Goal: Transaction & Acquisition: Purchase product/service

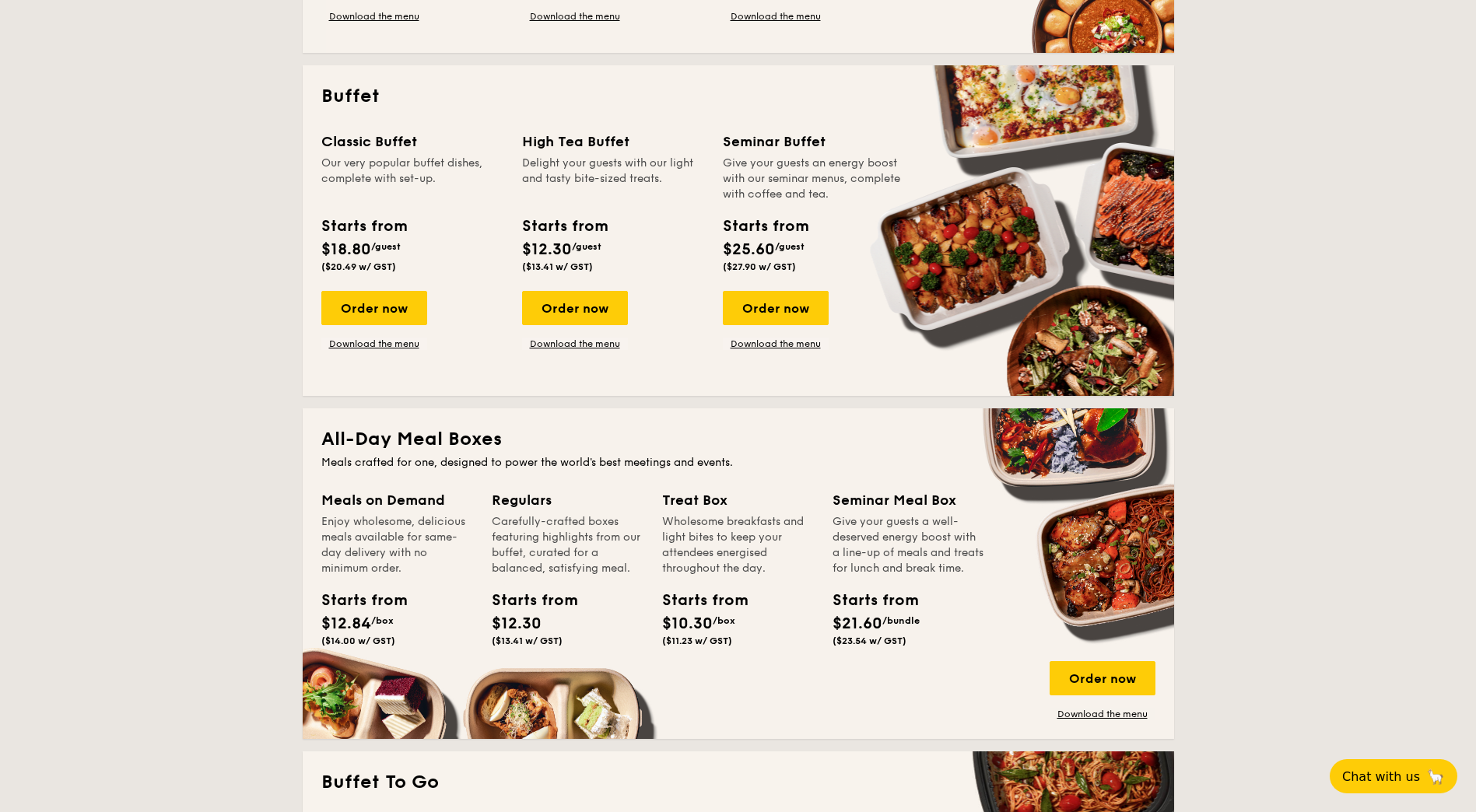
scroll to position [855, 0]
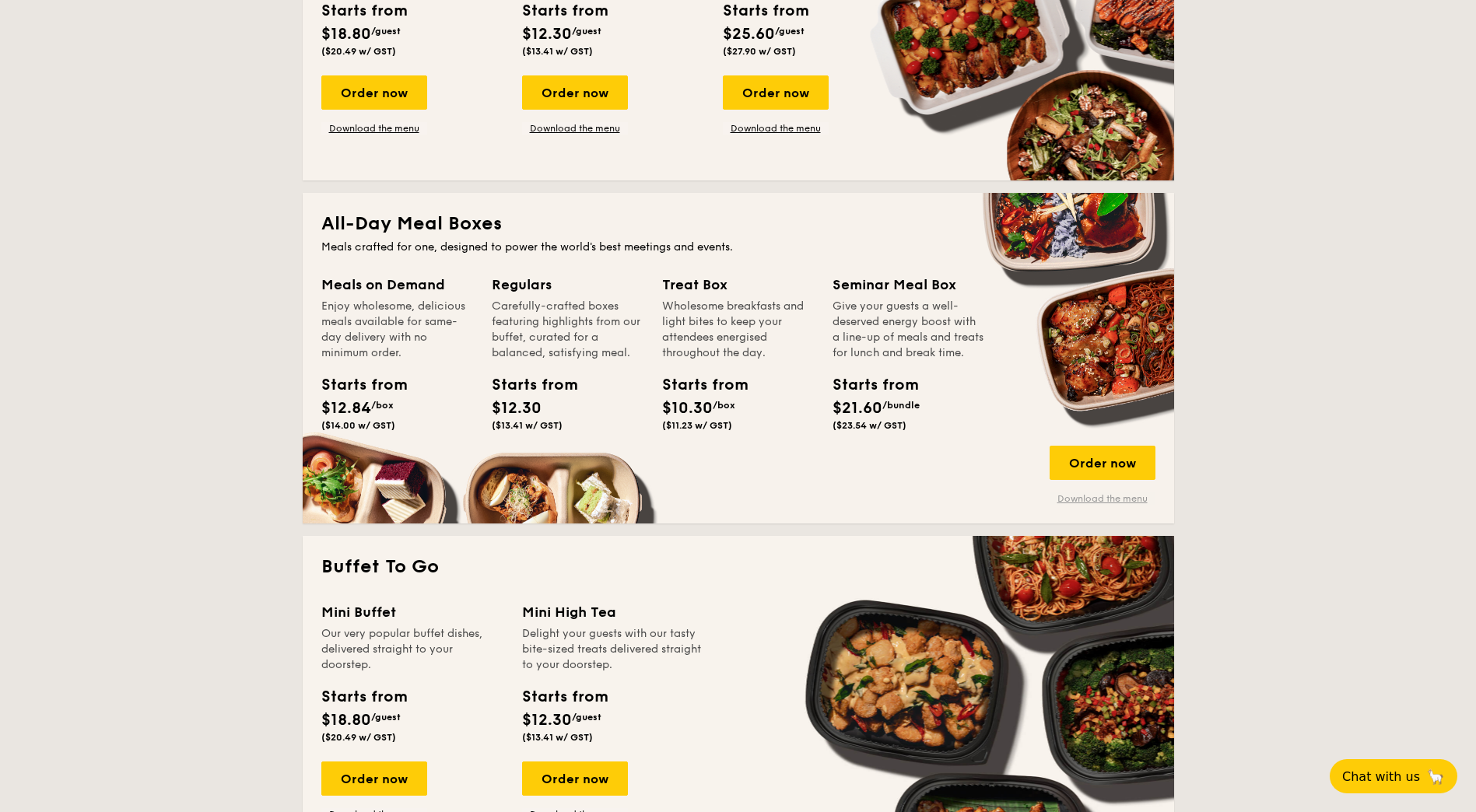
click at [1115, 498] on link "Download the menu" at bounding box center [1102, 498] width 105 height 13
click at [1133, 468] on div "Order now" at bounding box center [1102, 463] width 105 height 34
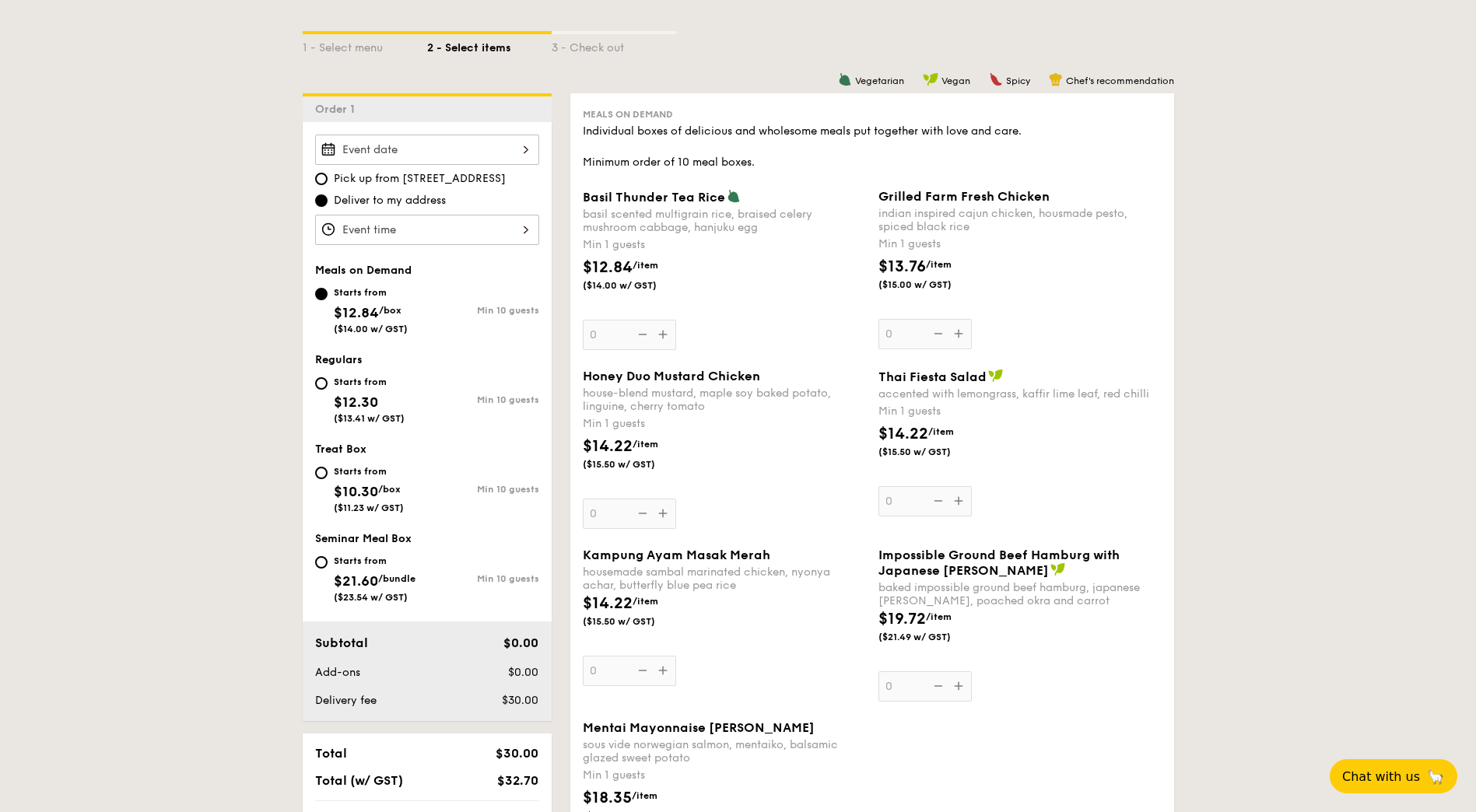
scroll to position [156, 0]
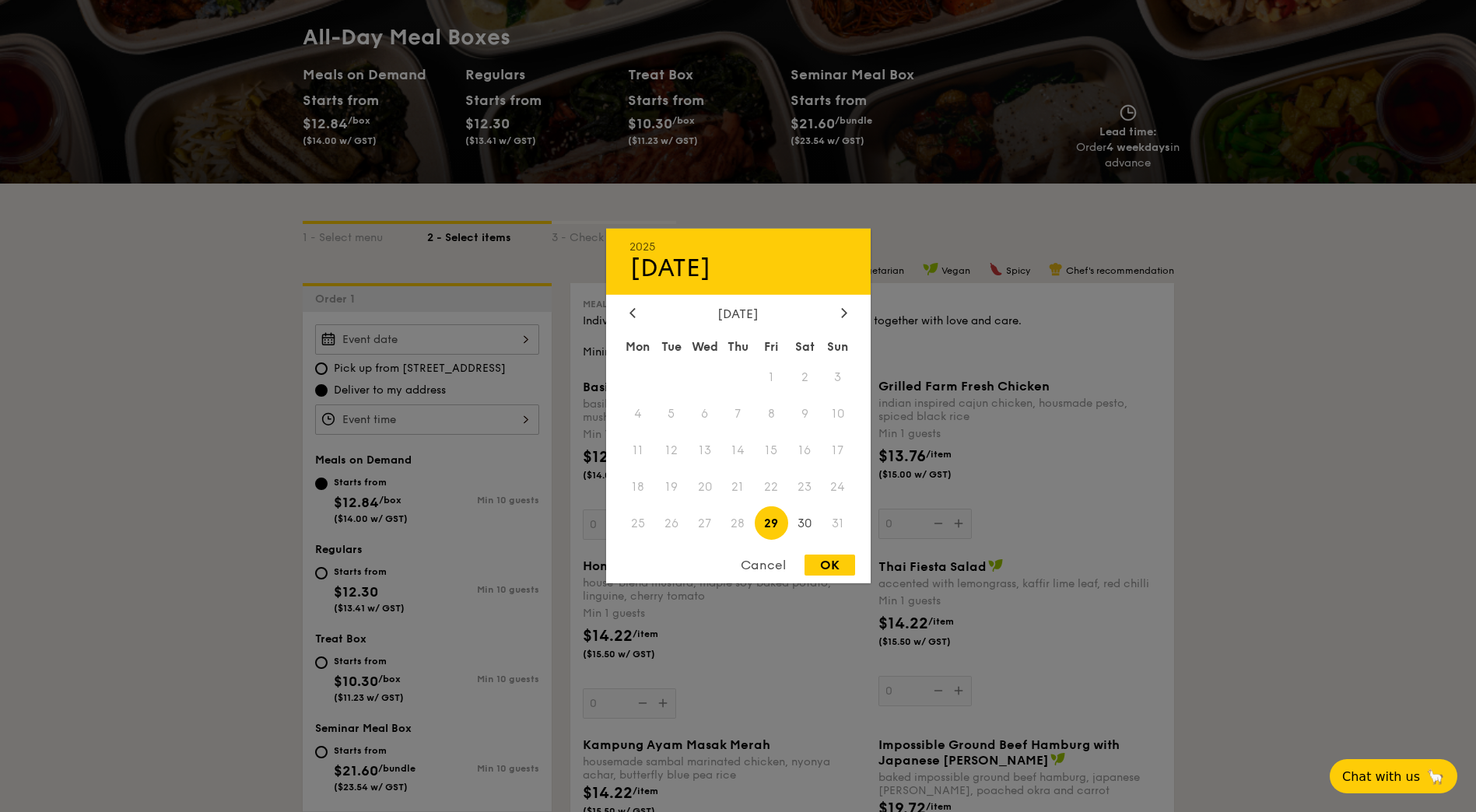
click at [507, 350] on div "2025 Aug [DATE] Tue Wed Thu Fri Sat Sun 1 2 3 4 5 6 7 8 9 10 11 12 13 14 15 16 …" at bounding box center [427, 340] width 225 height 31
click at [843, 314] on icon at bounding box center [844, 312] width 6 height 10
click at [632, 376] on span "1" at bounding box center [638, 378] width 33 height 33
click at [827, 563] on div "OK" at bounding box center [829, 564] width 50 height 21
type input "[DATE]"
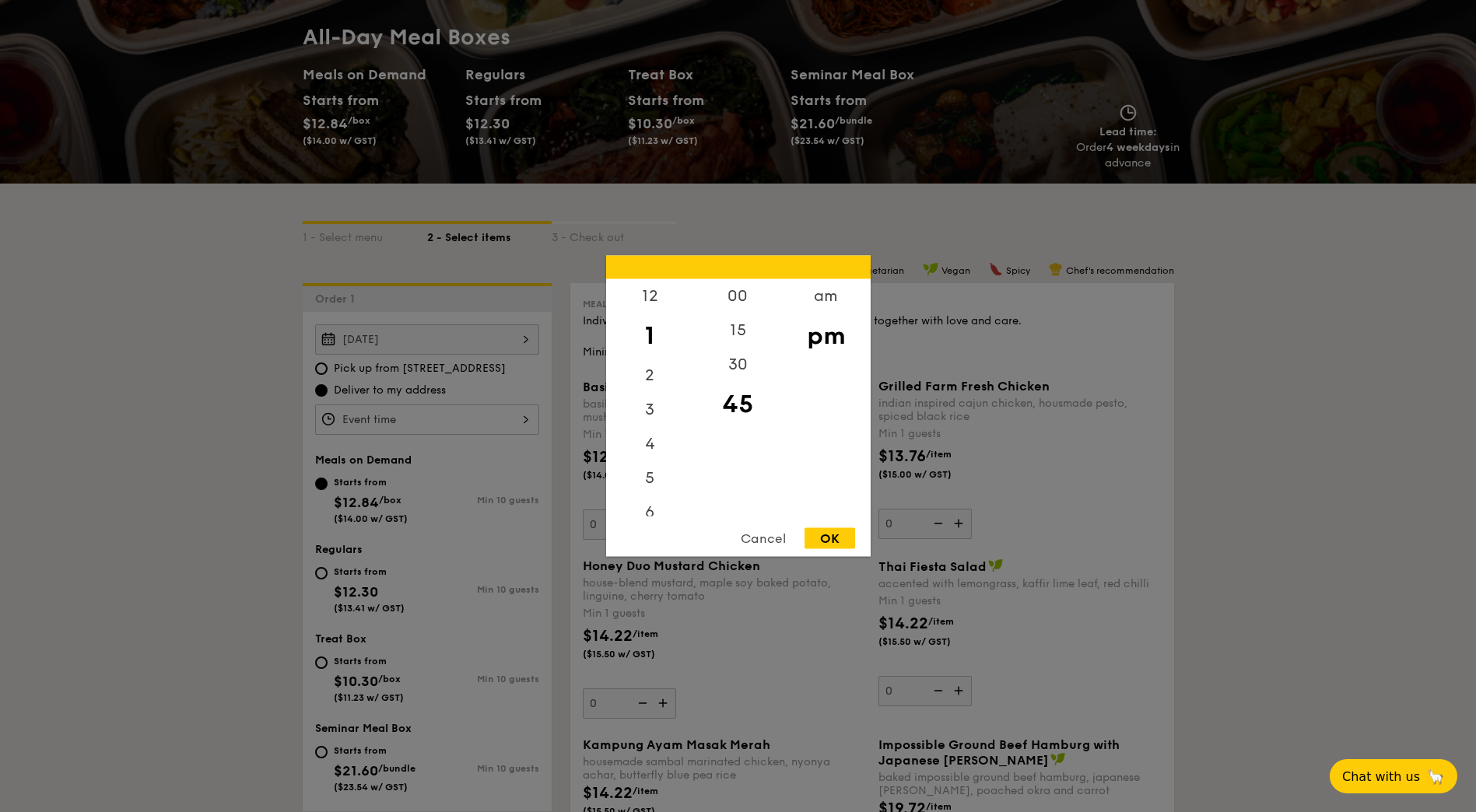
click at [494, 420] on div "12 1 2 3 4 5 6 7 8 9 10 11 00 15 30 45 am pm Cancel OK" at bounding box center [427, 419] width 225 height 31
click at [772, 539] on div "Cancel" at bounding box center [762, 538] width 76 height 21
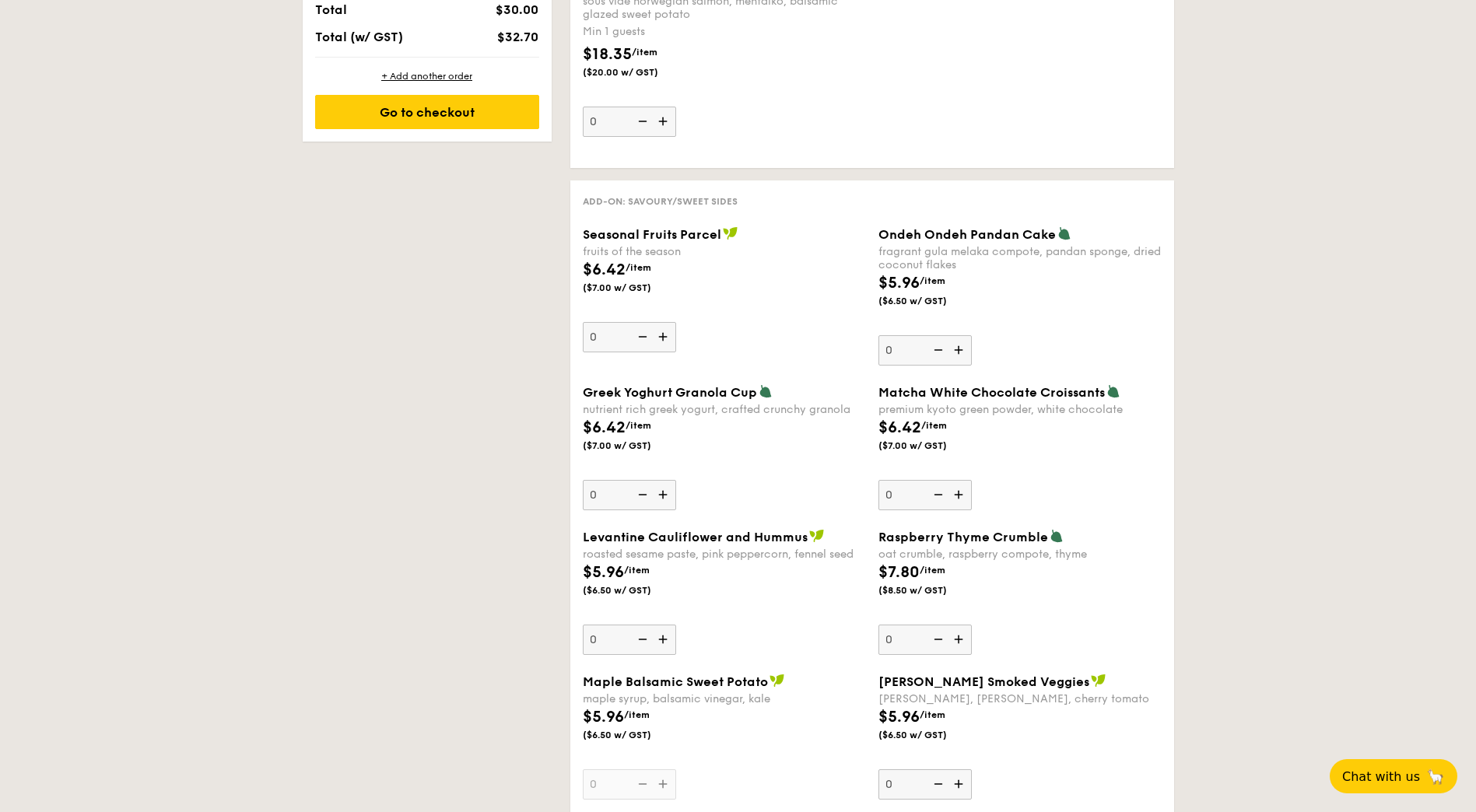
scroll to position [700, 0]
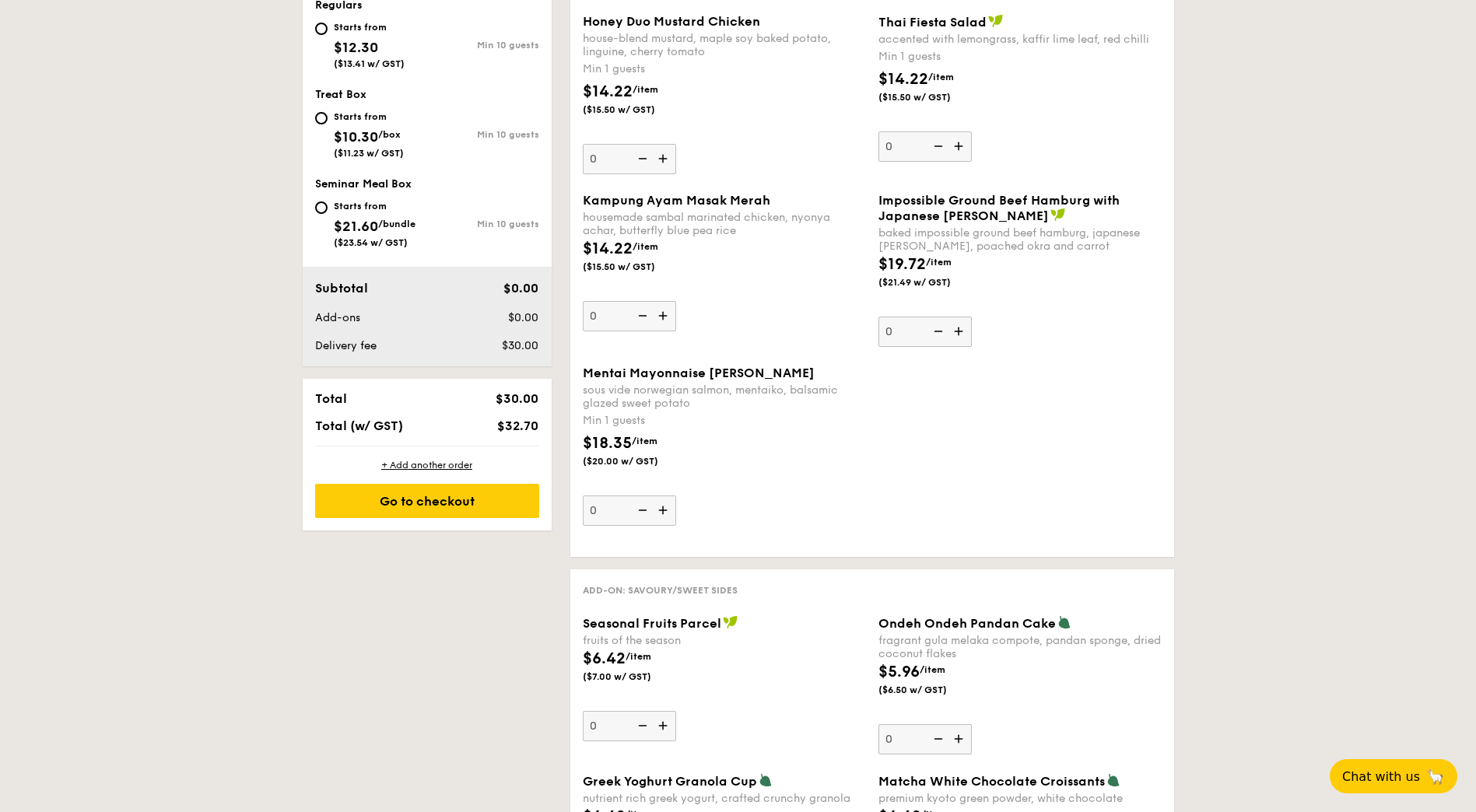
click at [1147, 489] on div "Mentai Mayonnaise Aburi Salmon sous vide norwegian salmon, mentaiko, balsamic g…" at bounding box center [872, 455] width 592 height 179
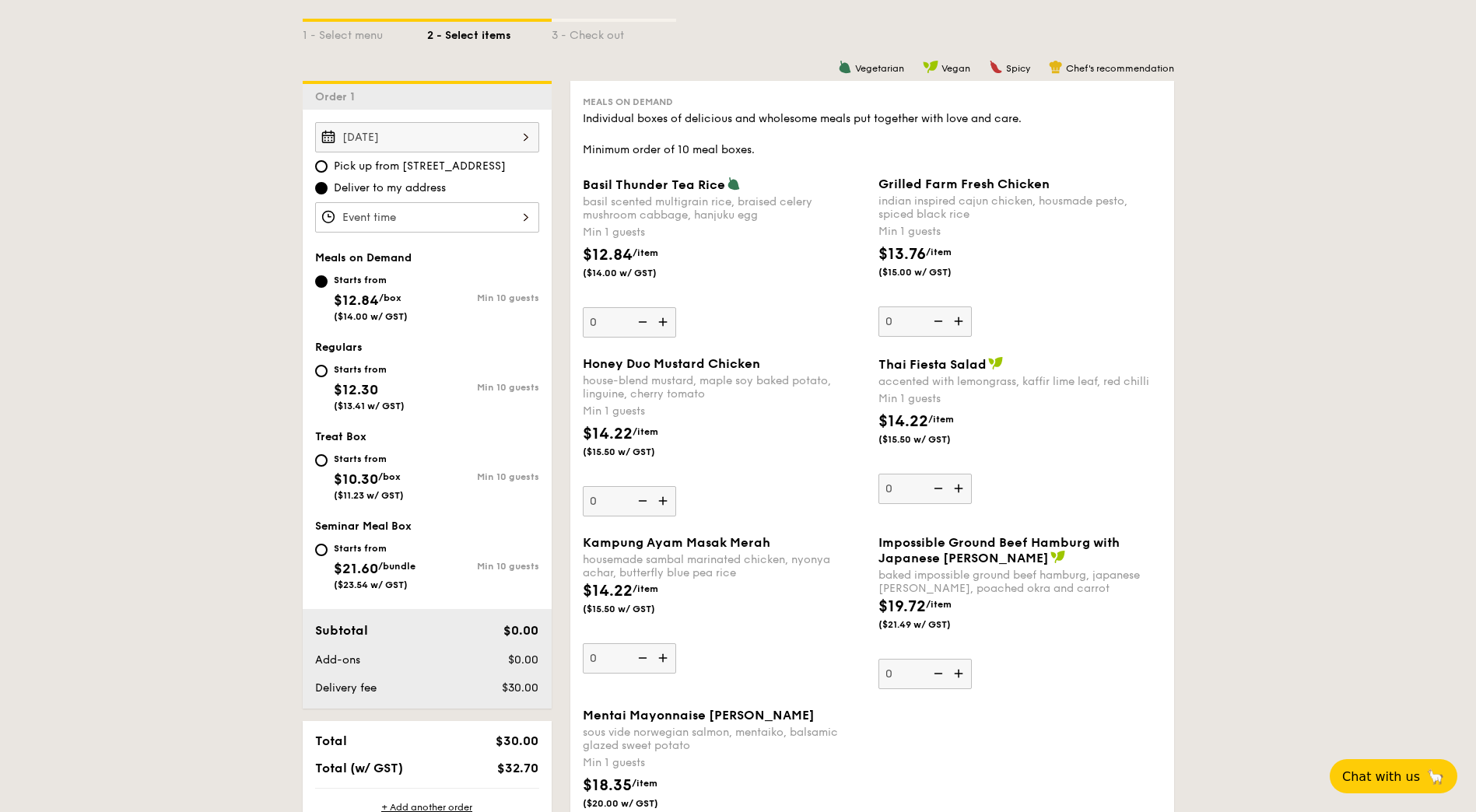
scroll to position [311, 0]
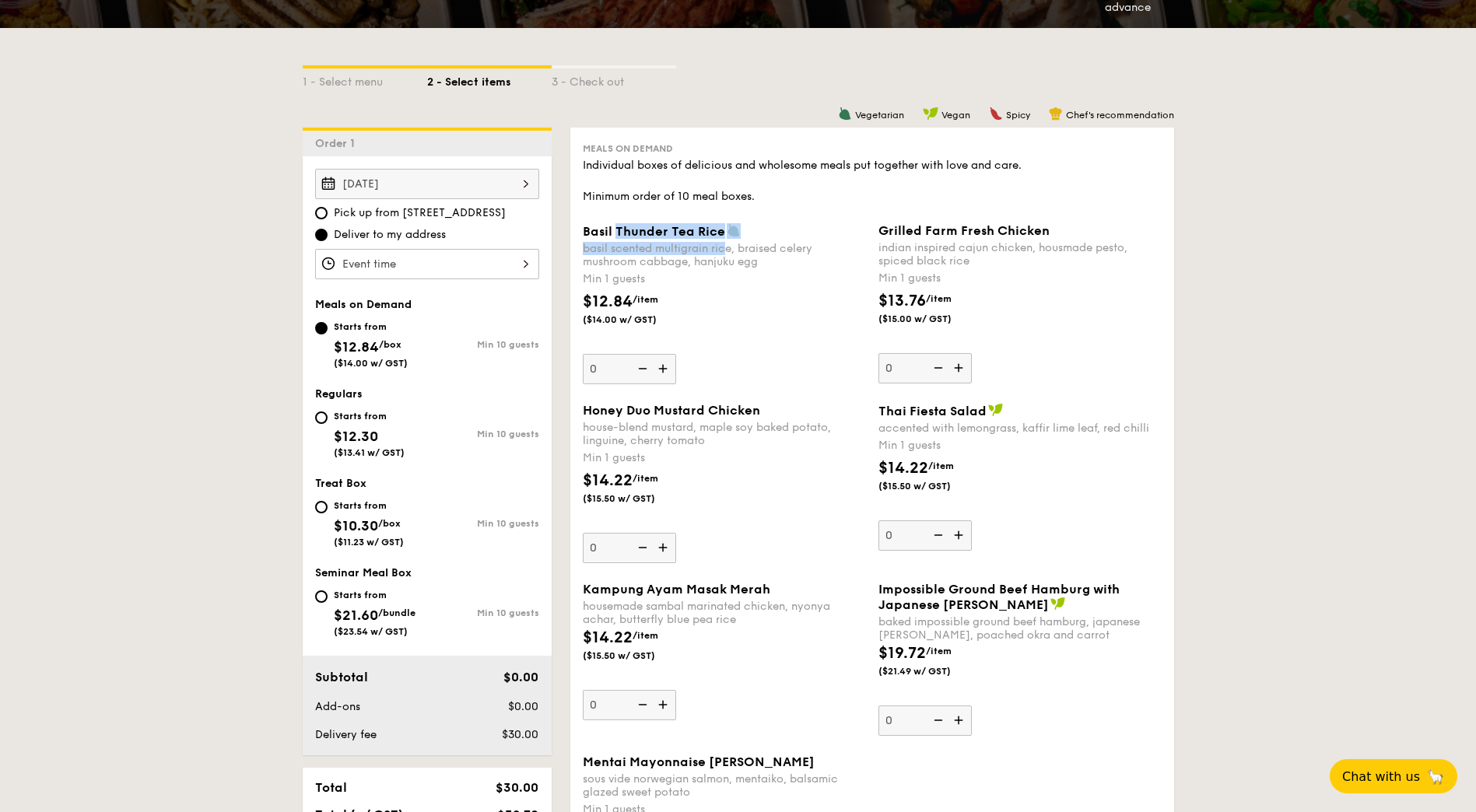
drag, startPoint x: 623, startPoint y: 236, endPoint x: 748, endPoint y: 257, distance: 126.8
click at [744, 256] on div "Basil Thunder Tea Rice basil scented multigrain rice, braised celery mushroom c…" at bounding box center [725, 246] width 284 height 45
click at [661, 369] on img at bounding box center [665, 369] width 24 height 30
click at [661, 369] on input "0" at bounding box center [629, 369] width 94 height 31
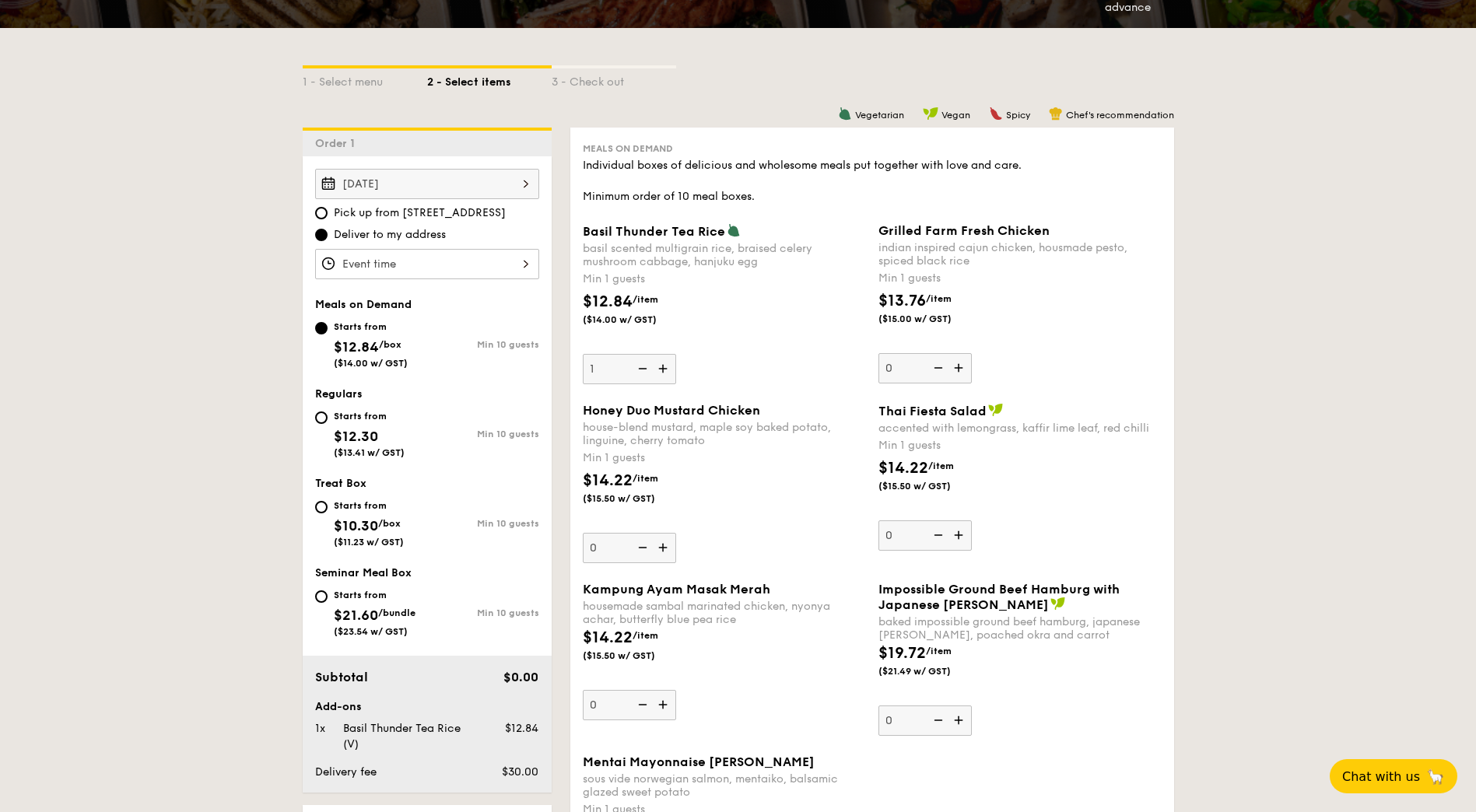
click at [636, 369] on img at bounding box center [641, 369] width 24 height 30
click at [636, 369] on input "1" at bounding box center [629, 369] width 94 height 31
click at [773, 309] on div "$12.84 /item ($14.00 w/ GST)" at bounding box center [725, 317] width 295 height 54
click at [676, 354] on input "0" at bounding box center [629, 369] width 94 height 31
click at [666, 373] on img at bounding box center [665, 369] width 24 height 30
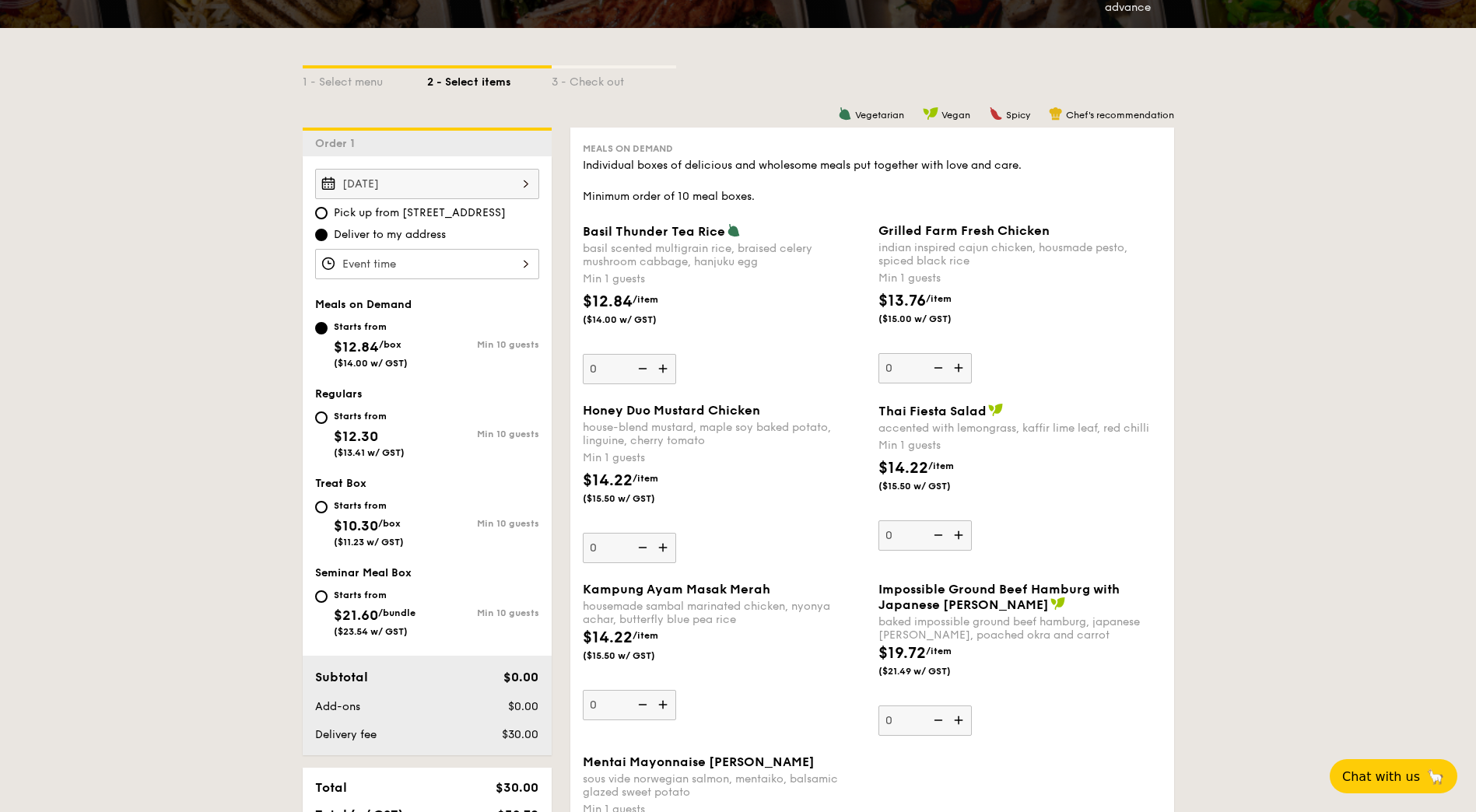
click at [666, 373] on input "0" at bounding box center [629, 369] width 94 height 31
type input "1"
click at [684, 359] on div "Basil Thunder Tea Rice basil scented multigrain rice, braised celery mushroom c…" at bounding box center [725, 304] width 284 height 161
click at [676, 359] on input "1" at bounding box center [629, 369] width 94 height 31
click at [957, 366] on img at bounding box center [960, 368] width 24 height 30
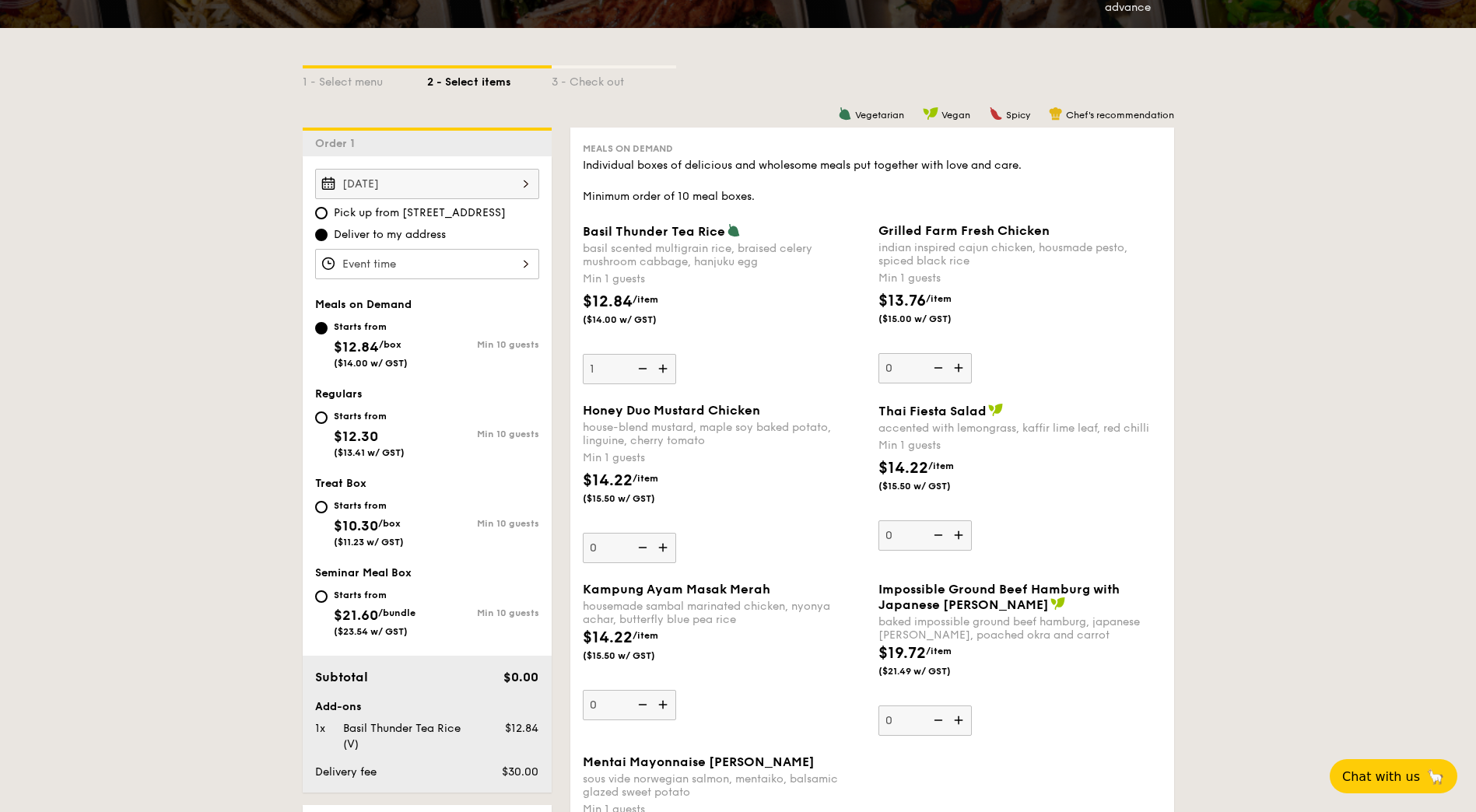
click at [957, 366] on input "0" at bounding box center [925, 368] width 94 height 31
type input "1"
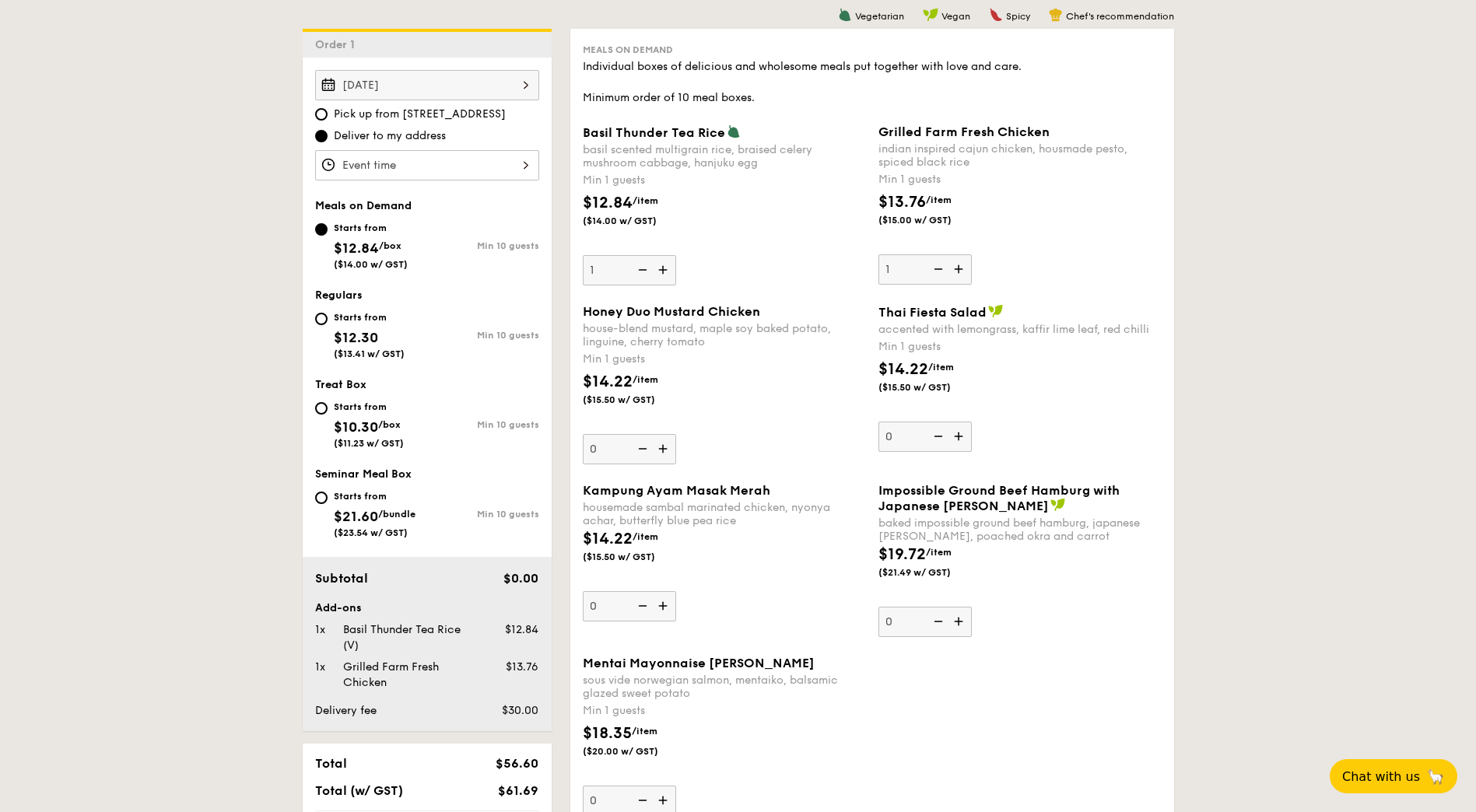
scroll to position [544, 0]
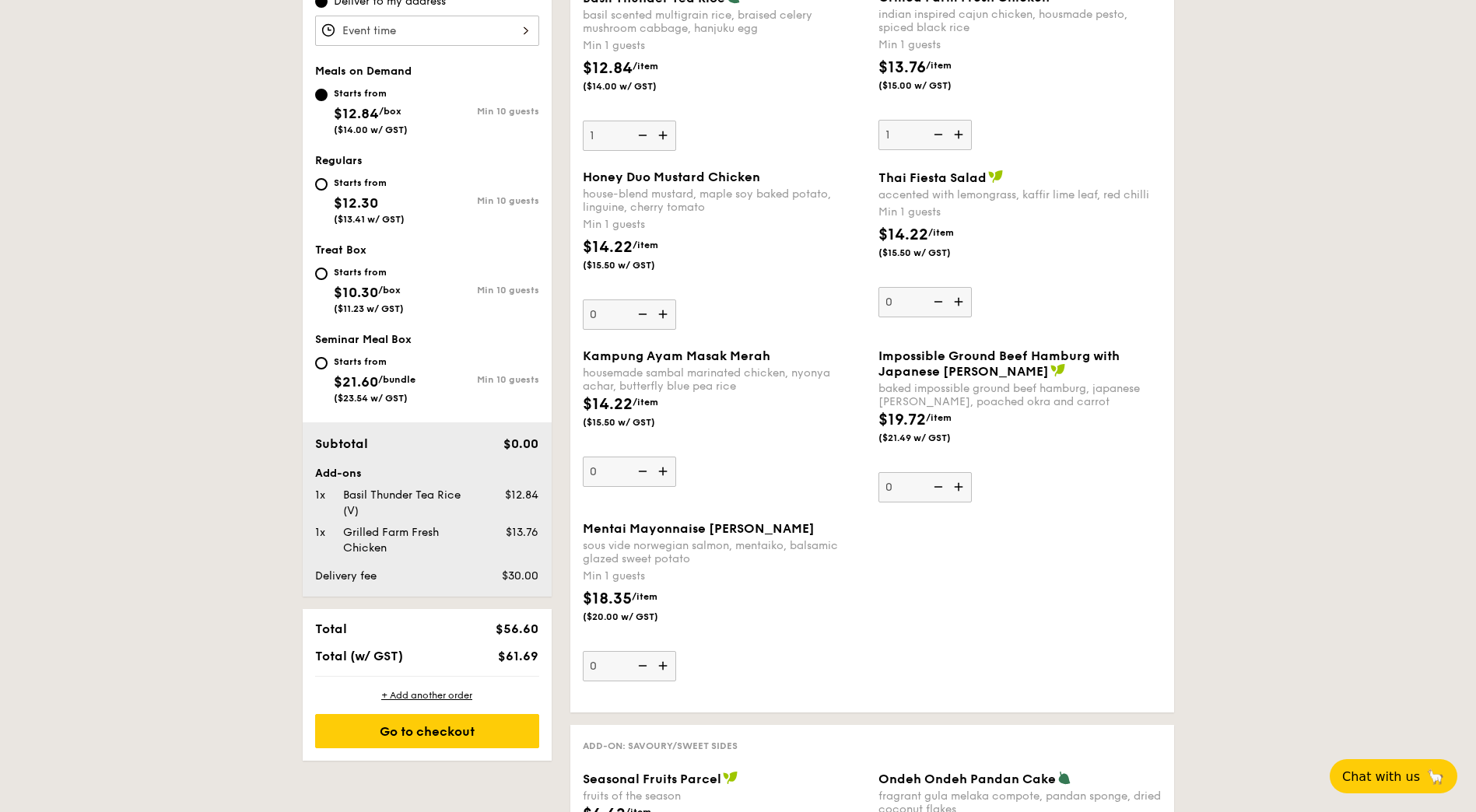
click at [662, 666] on img at bounding box center [665, 665] width 24 height 30
click at [662, 666] on input "0" at bounding box center [629, 665] width 94 height 31
type input "1"
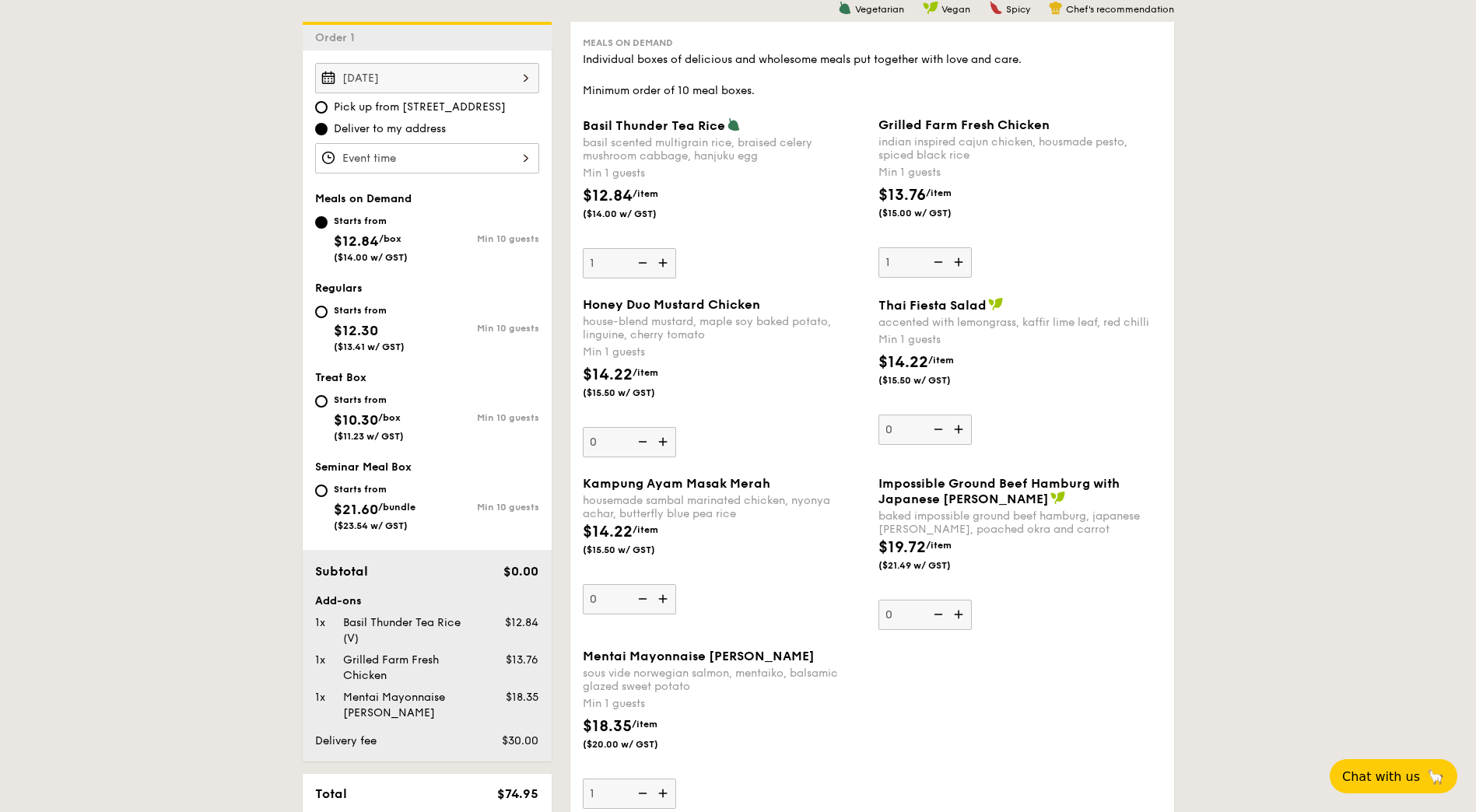
scroll to position [389, 0]
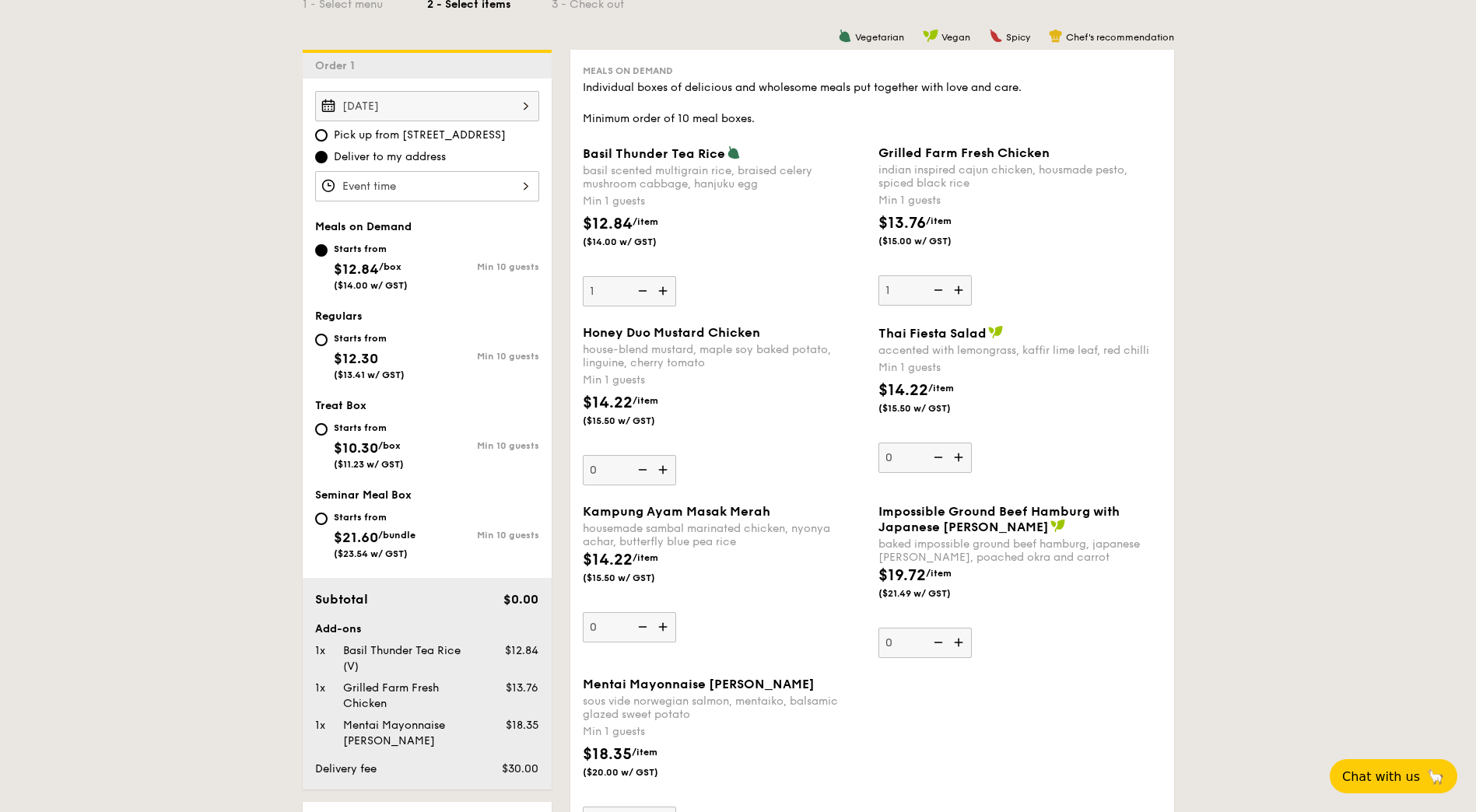
click at [666, 474] on img at bounding box center [665, 469] width 24 height 30
click at [666, 474] on input "0" at bounding box center [629, 469] width 94 height 31
type input "1"
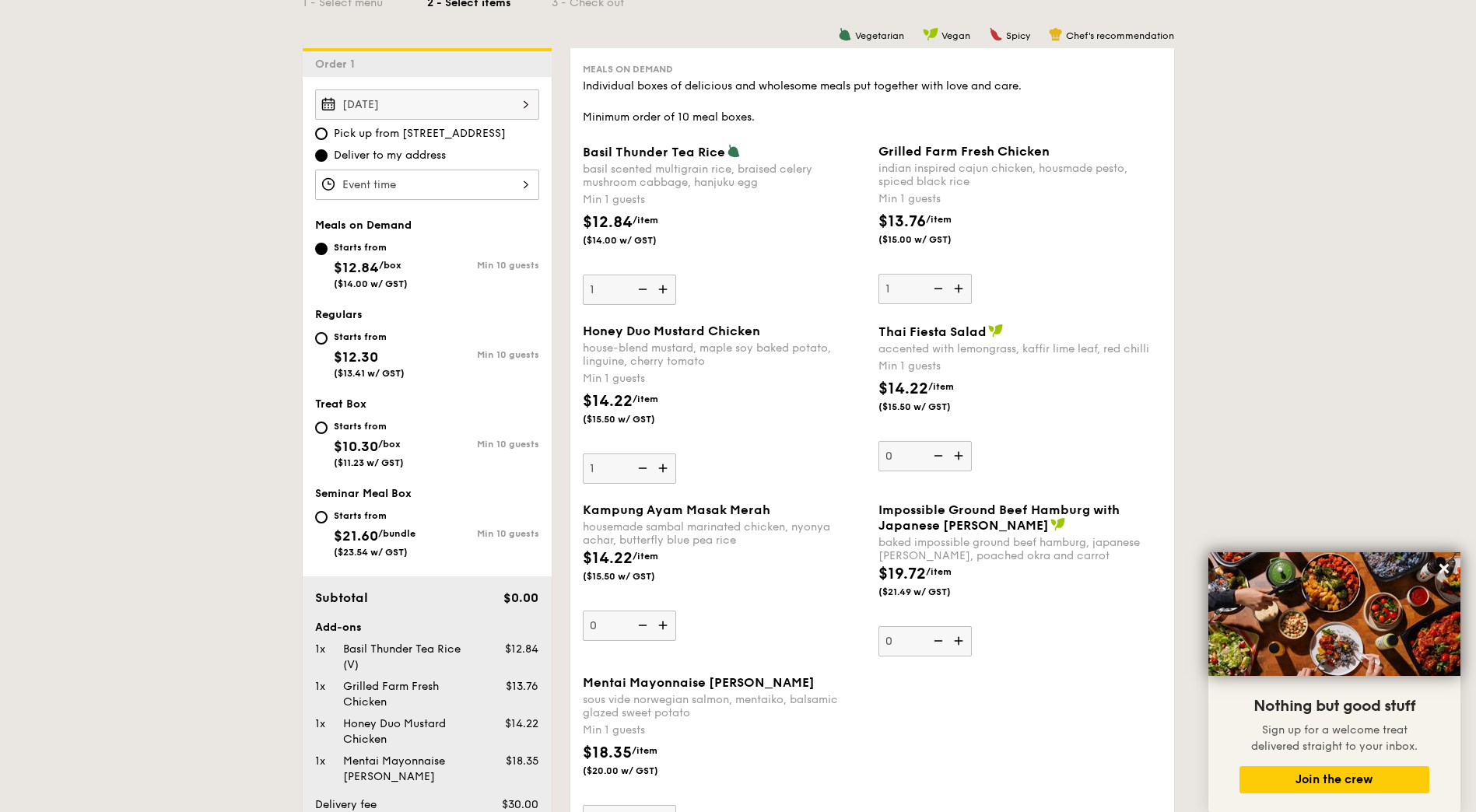
scroll to position [143, 0]
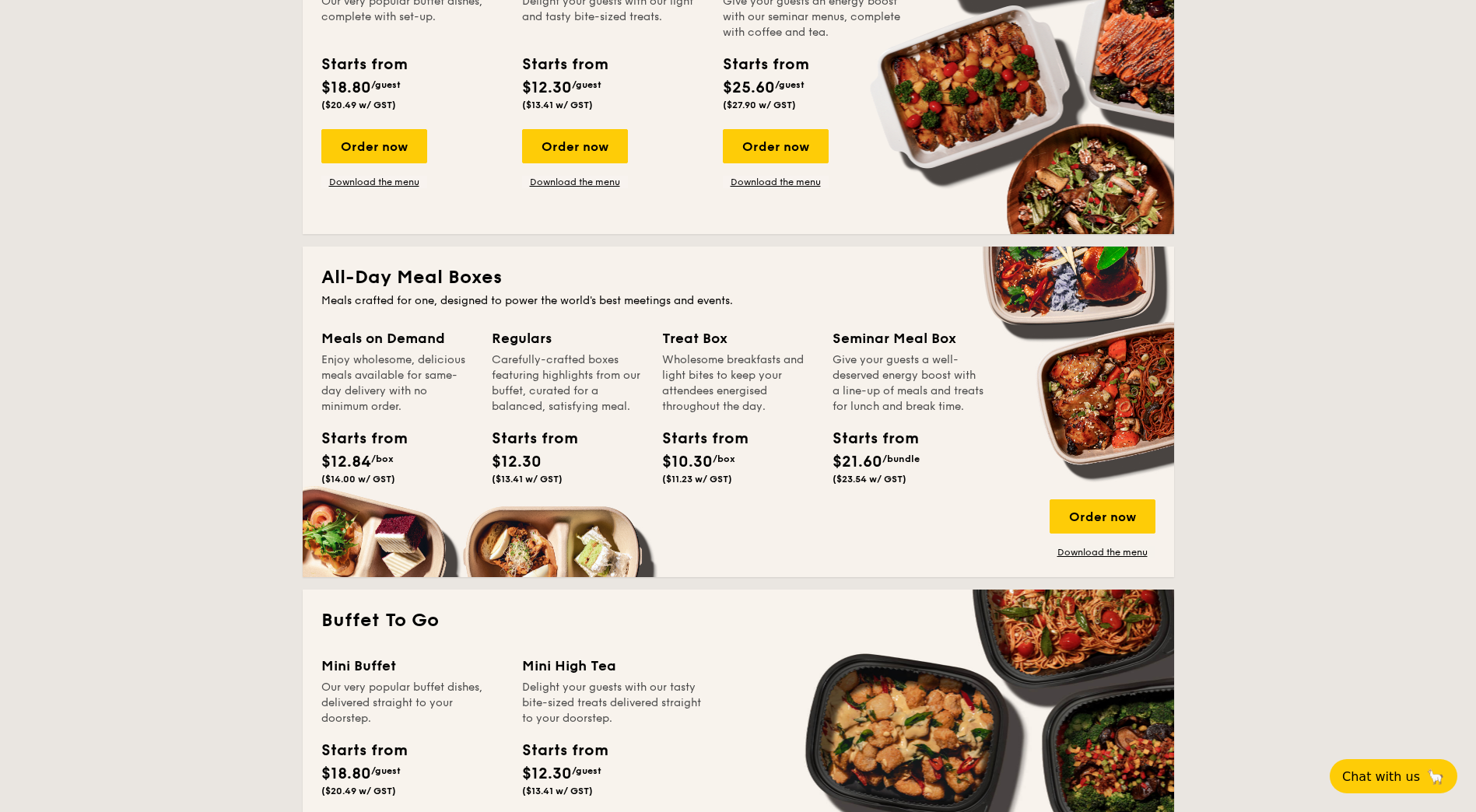
scroll to position [933, 0]
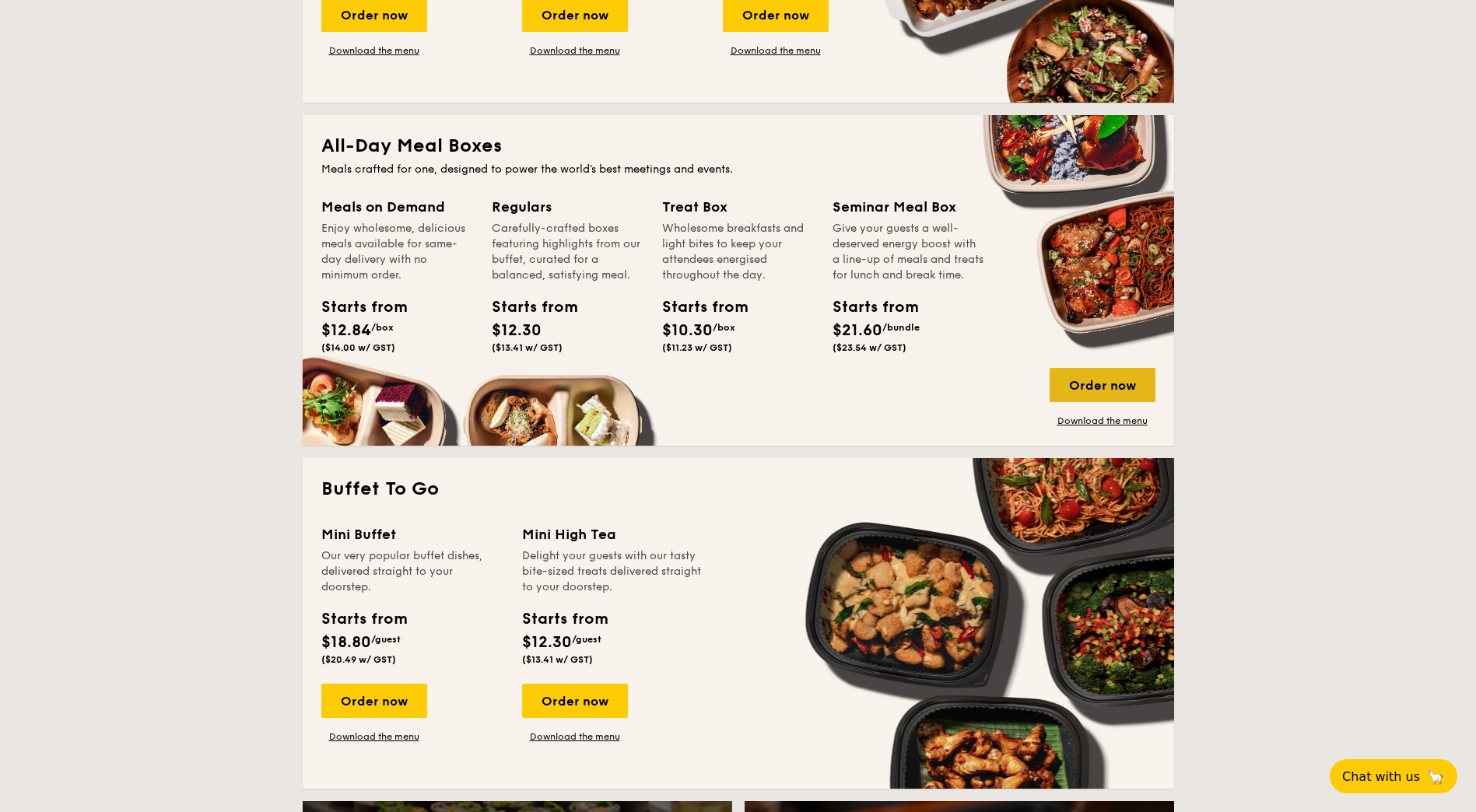
click at [1097, 376] on div "Order now" at bounding box center [1102, 385] width 105 height 34
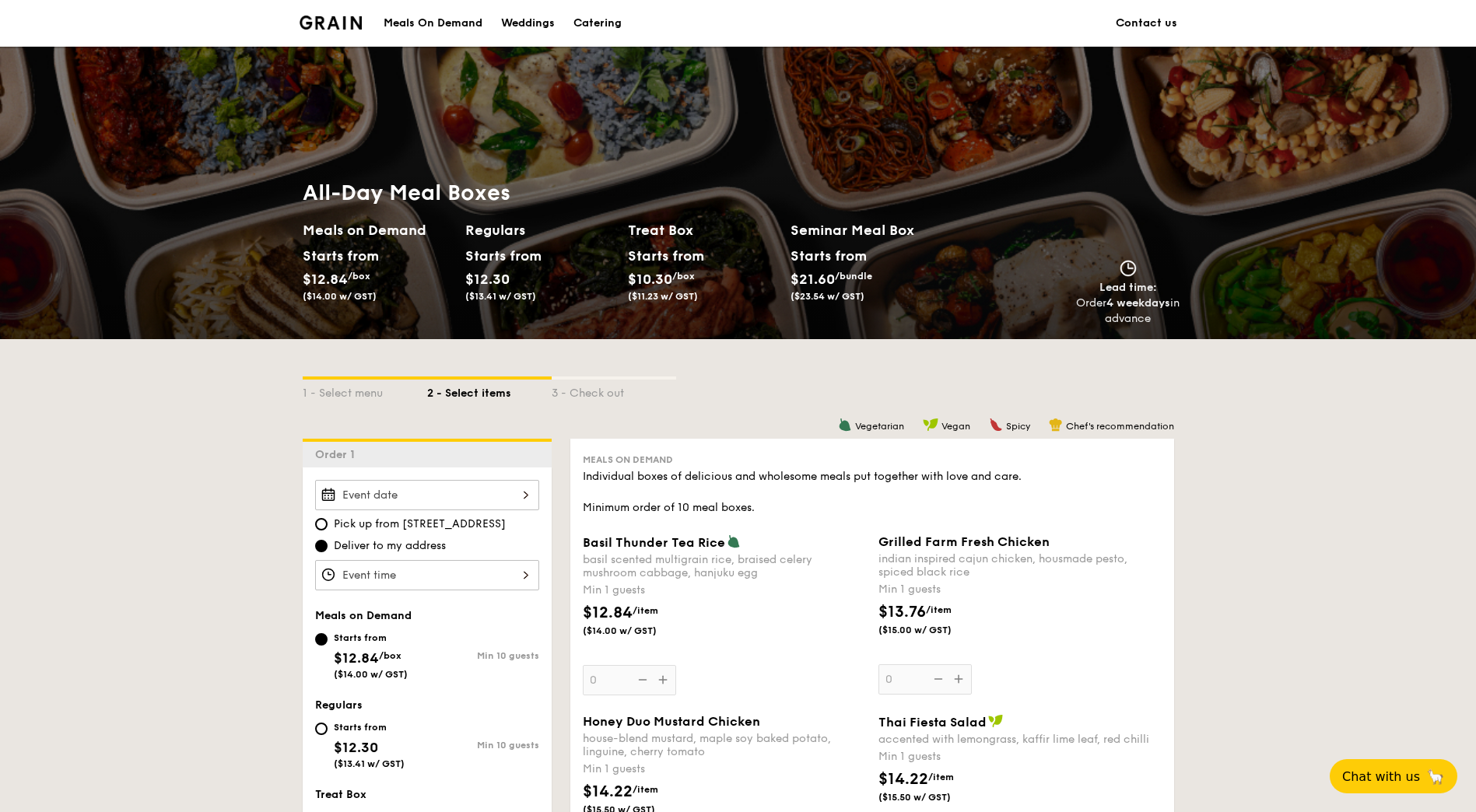
click at [662, 680] on div "Basil Thunder Tea [PERSON_NAME] scented multigrain rice, braised celery mushroo…" at bounding box center [725, 615] width 284 height 161
click at [662, 680] on input "0" at bounding box center [629, 680] width 94 height 31
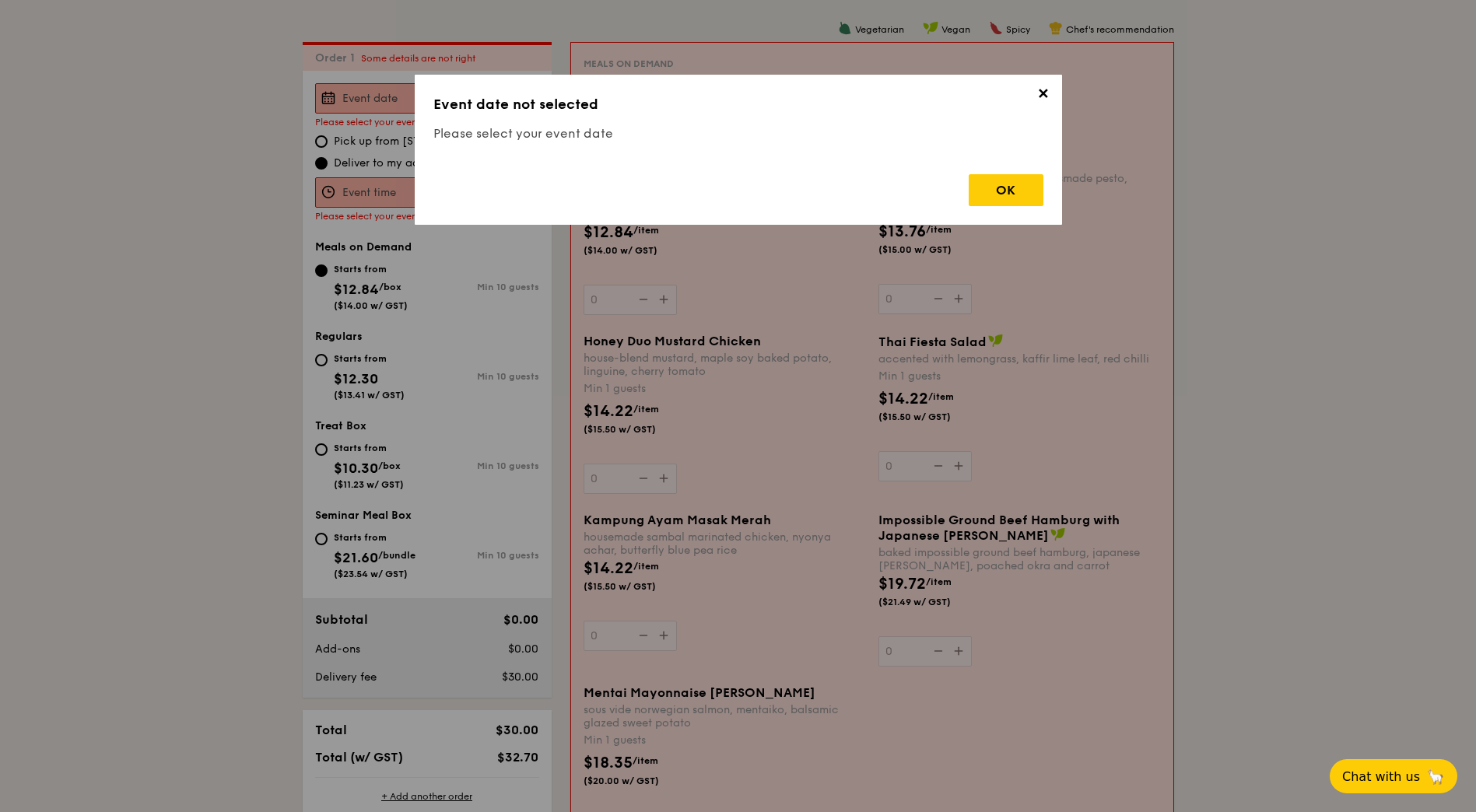
scroll to position [415, 0]
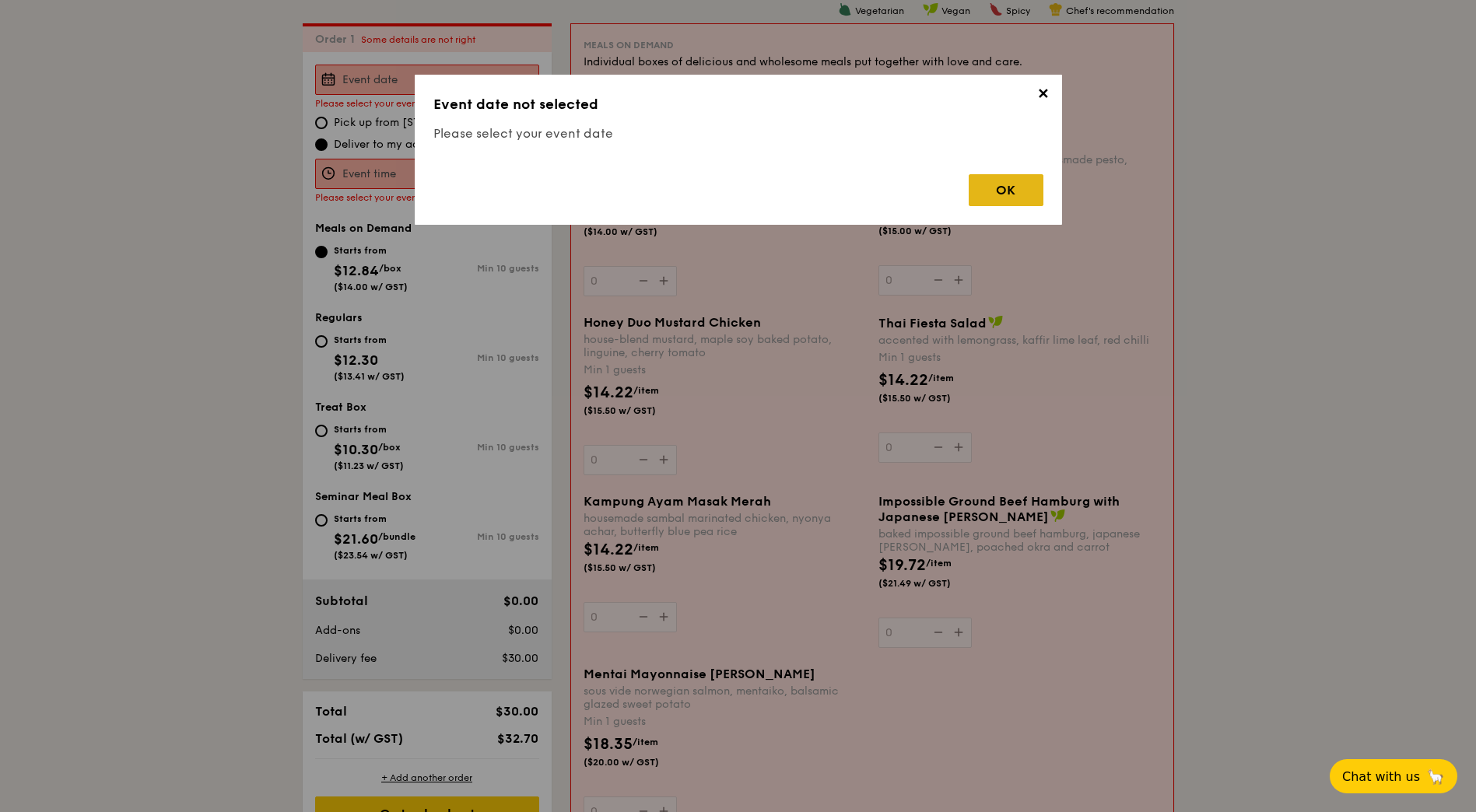
click at [999, 184] on div "OK" at bounding box center [1006, 190] width 75 height 31
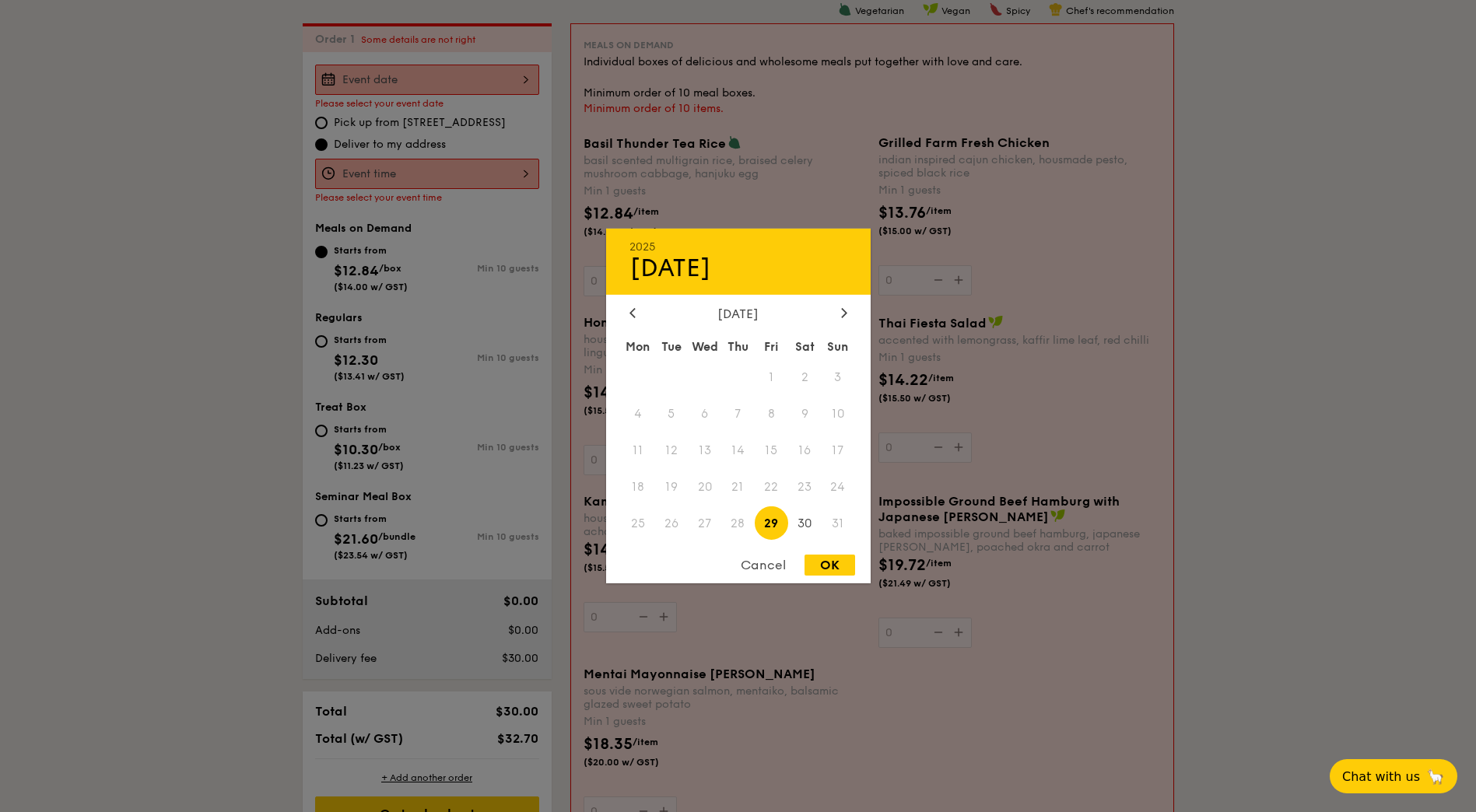
click at [394, 68] on div "2025 Aug [DATE] Tue Wed Thu Fri Sat Sun 1 2 3 4 5 6 7 8 9 10 11 12 13 14 15 16 …" at bounding box center [427, 80] width 225 height 31
click at [840, 316] on div at bounding box center [844, 313] width 14 height 15
click at [647, 379] on span "1" at bounding box center [638, 378] width 33 height 33
click at [824, 558] on div "OK" at bounding box center [829, 564] width 50 height 21
type input "[DATE]"
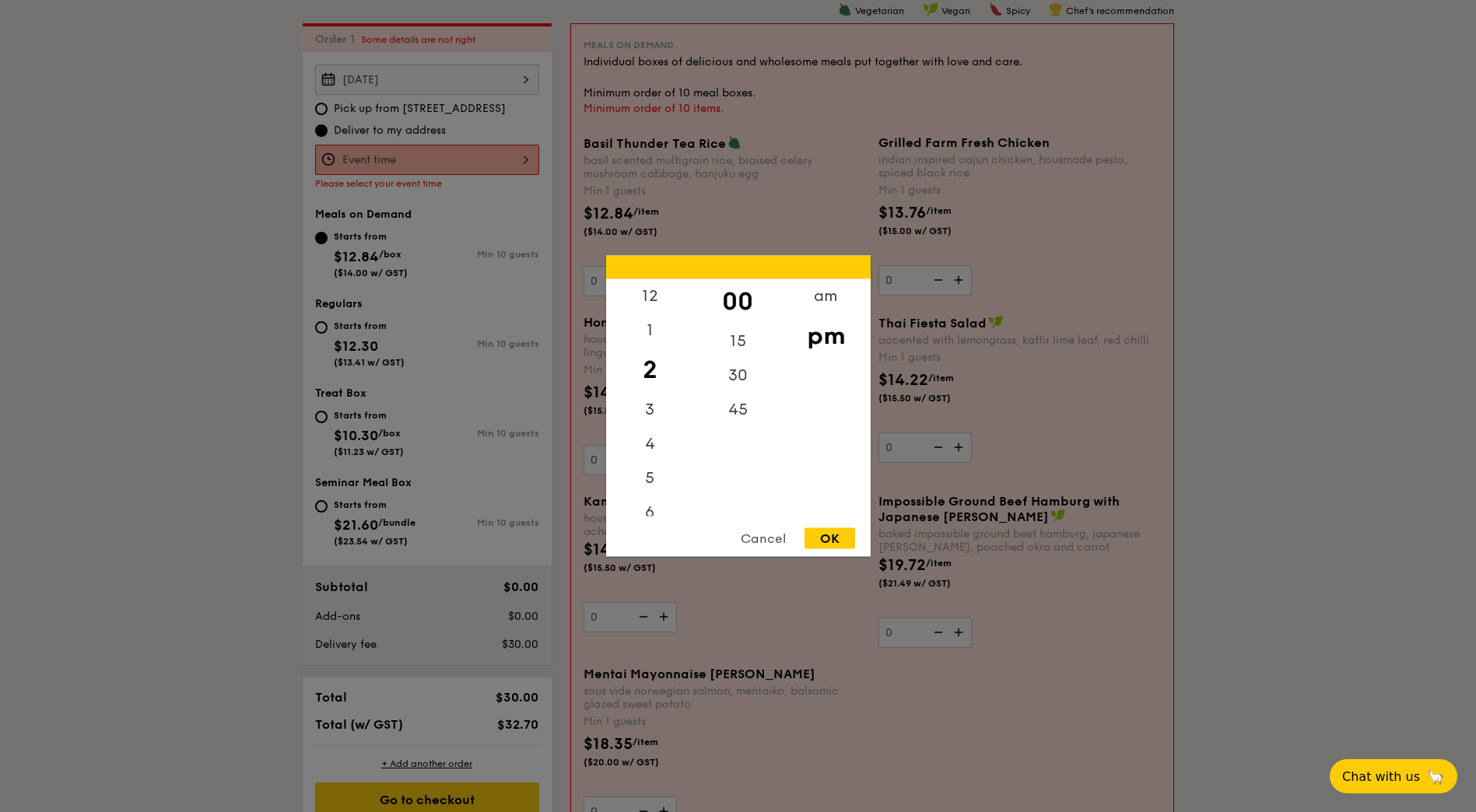
click at [473, 168] on div "12 1 2 3 4 5 6 7 8 9 10 11 00 15 30 45 am pm Cancel OK" at bounding box center [427, 159] width 225 height 31
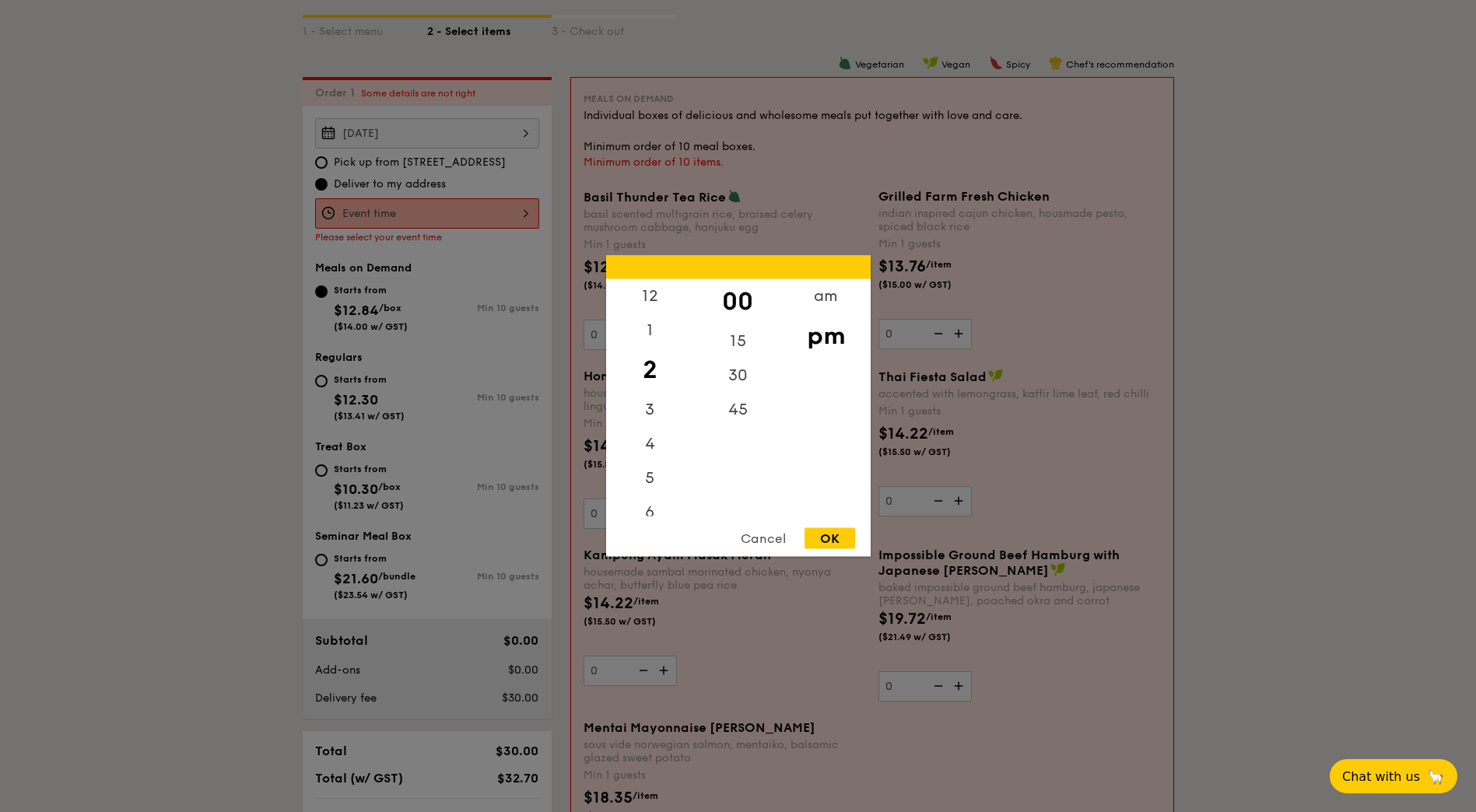
scroll to position [338, 0]
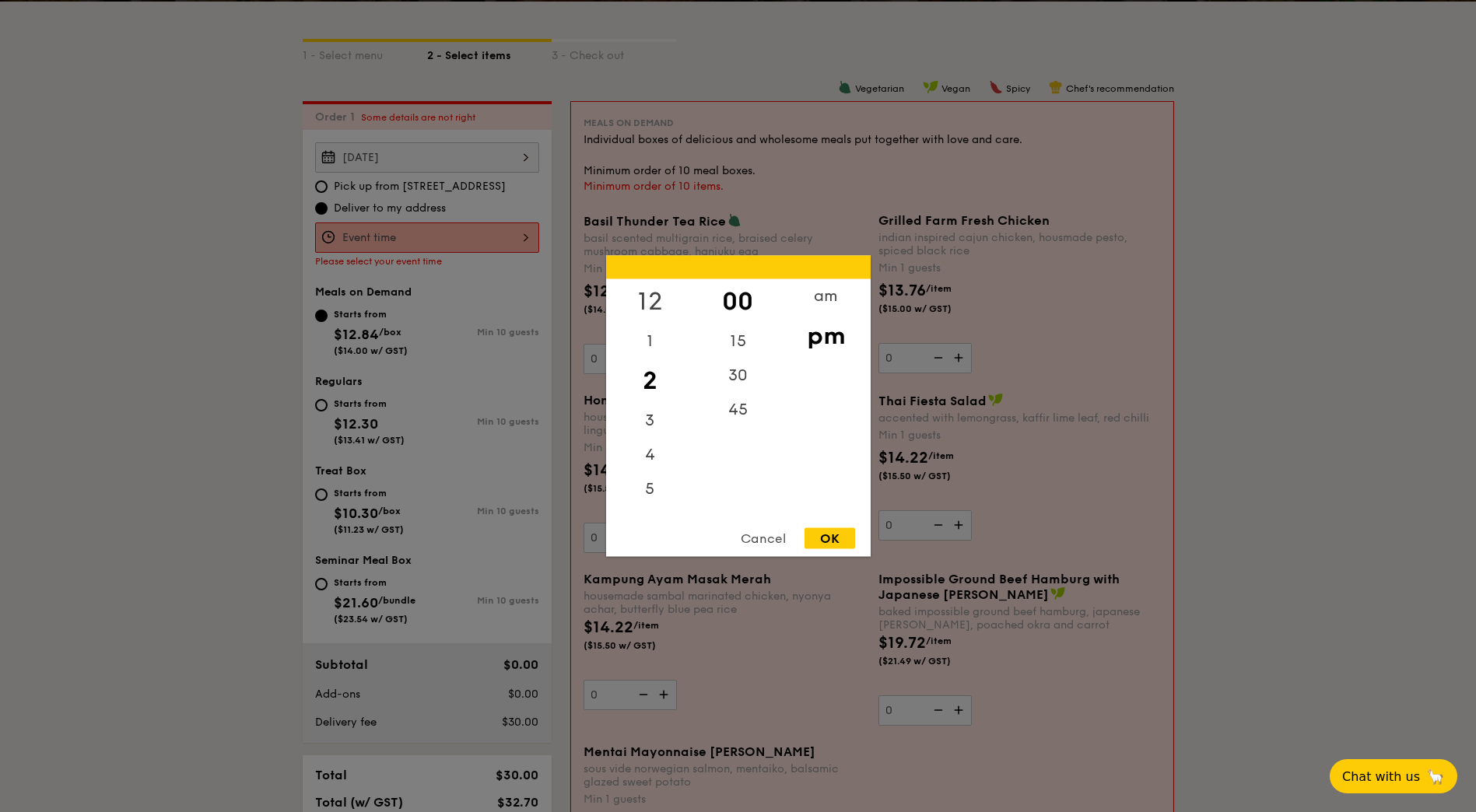
click at [655, 290] on div "12" at bounding box center [650, 302] width 88 height 45
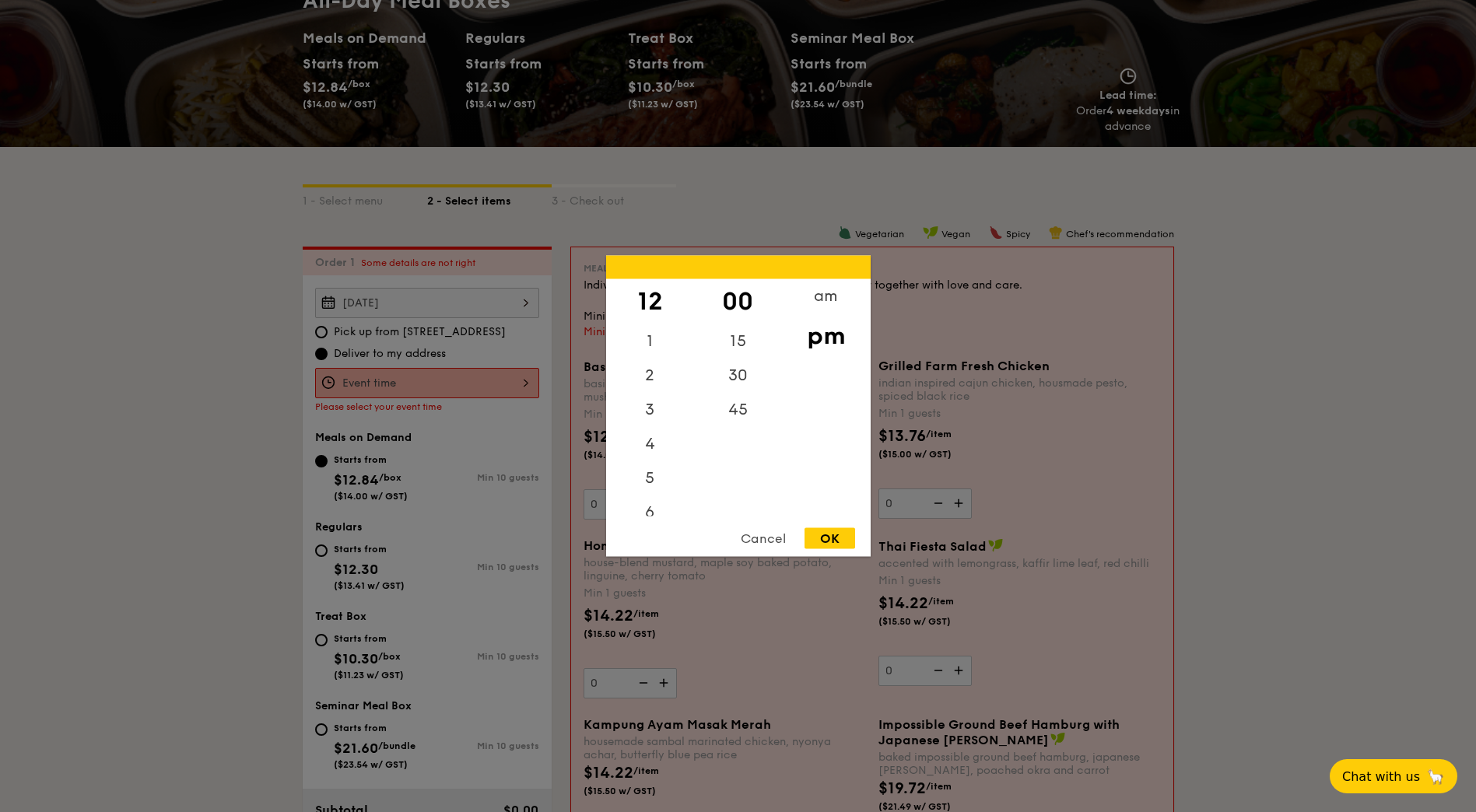
scroll to position [182, 0]
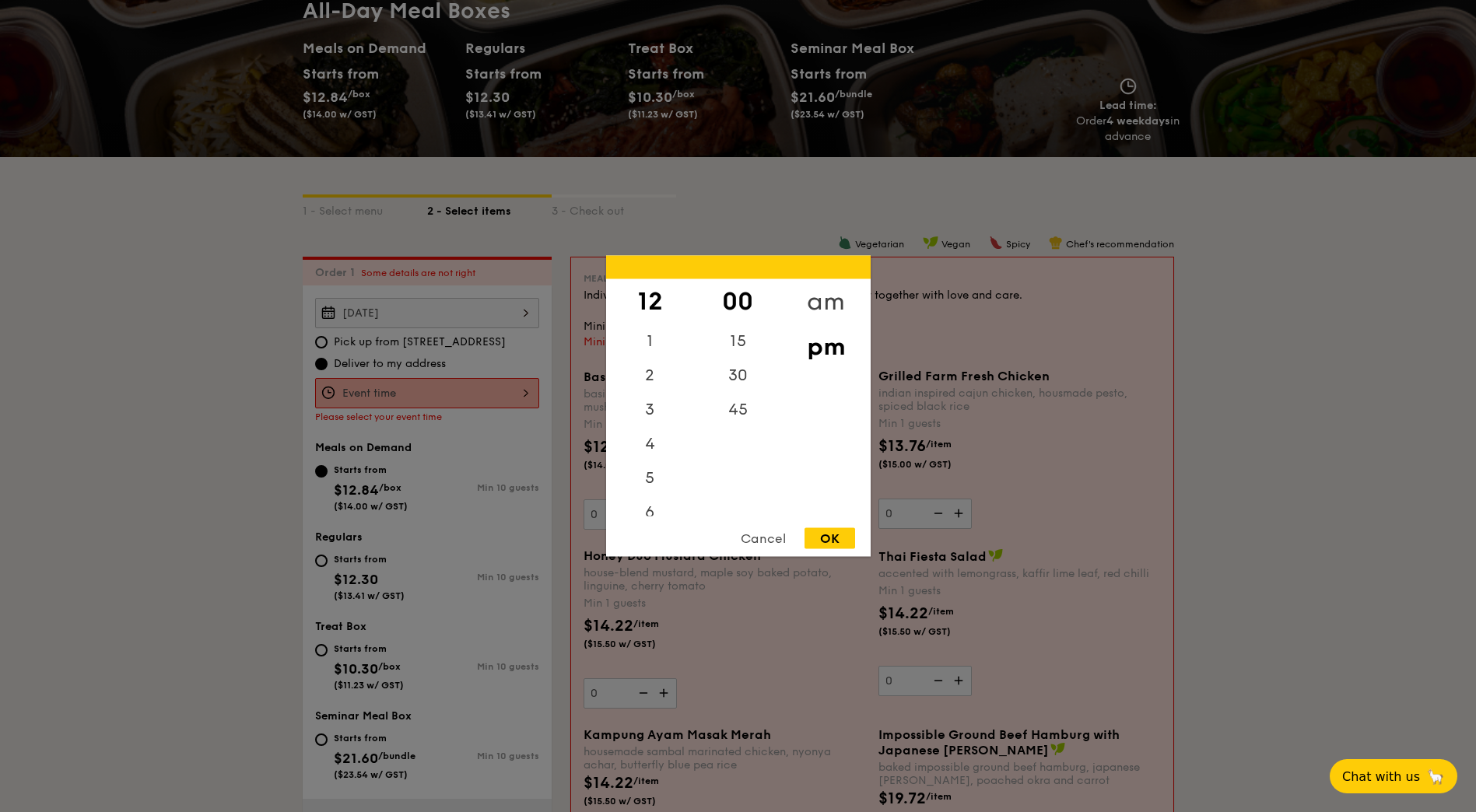
click at [834, 294] on div "am" at bounding box center [825, 302] width 88 height 45
click at [739, 423] on div "45" at bounding box center [738, 415] width 88 height 45
click at [647, 504] on div "11" at bounding box center [650, 496] width 88 height 45
click at [741, 370] on div "30" at bounding box center [738, 370] width 88 height 45
click at [827, 533] on div "OK" at bounding box center [829, 538] width 50 height 21
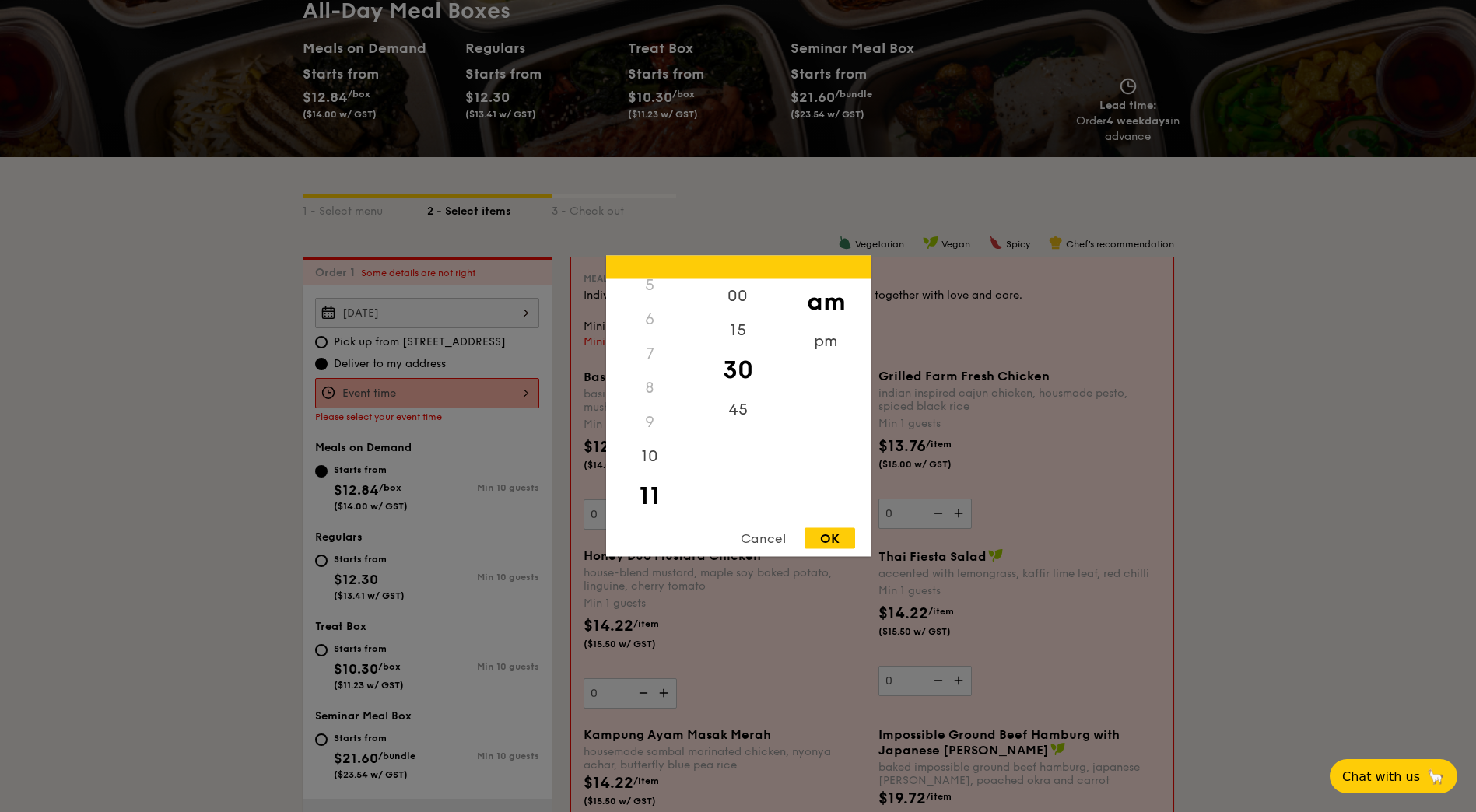
type input "11:30AM"
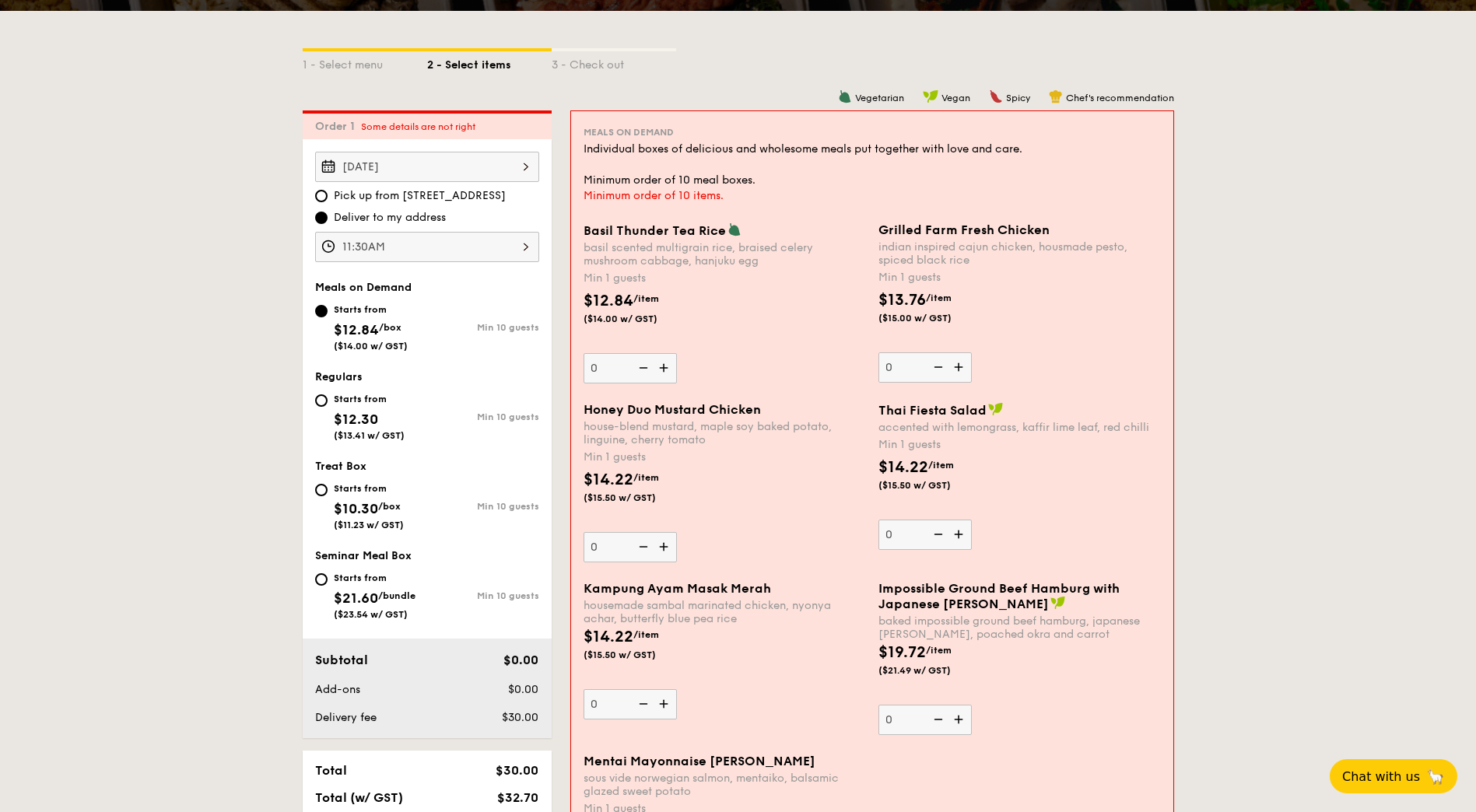
scroll to position [338, 0]
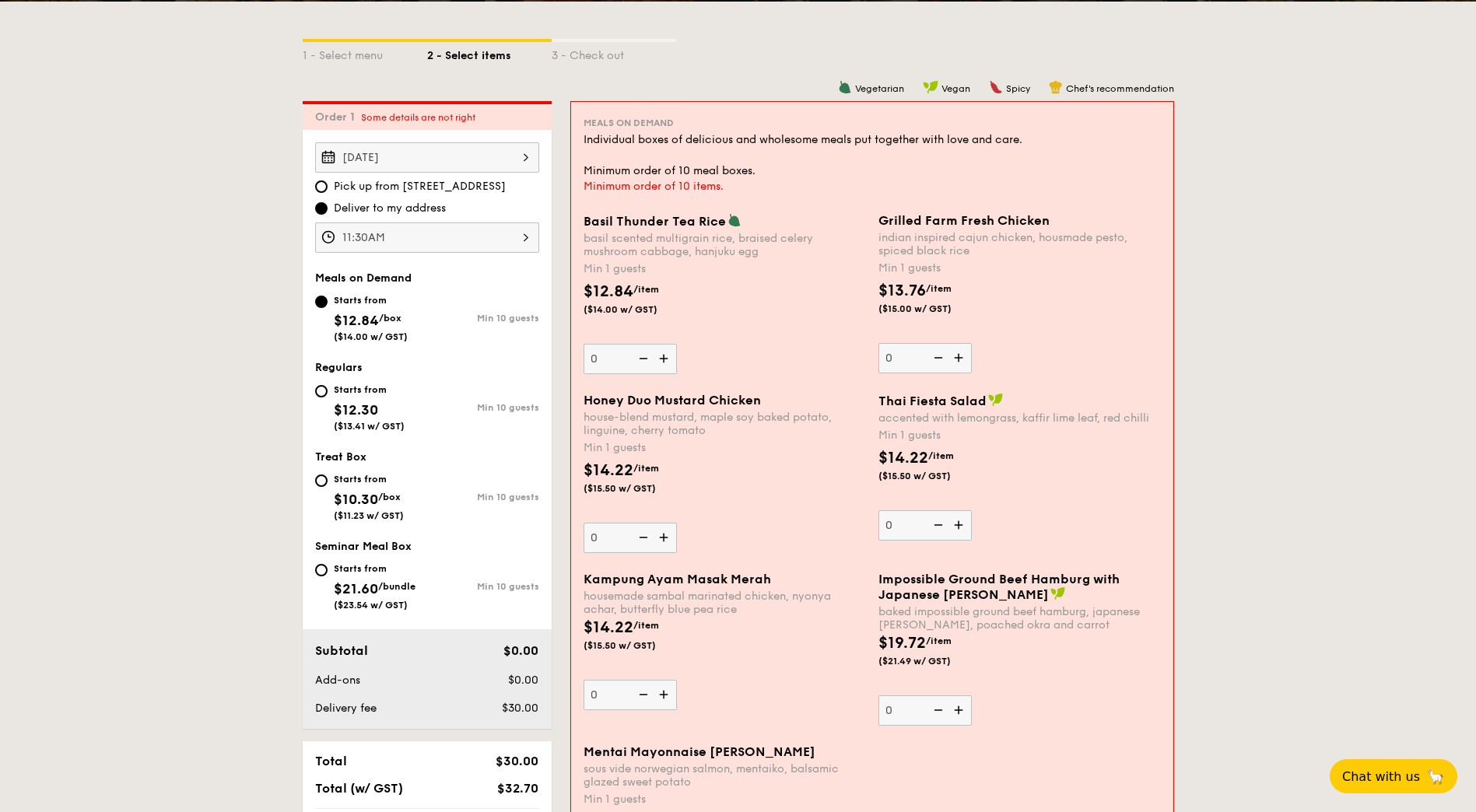
click at [325, 406] on div "Starts from $12.30 ($13.41 w/ GST)" at bounding box center [371, 406] width 112 height 51
click at [325, 398] on input "Starts from $12.30 ($13.41 w/ GST) Min 10 guests" at bounding box center [321, 391] width 13 height 13
radio input "true"
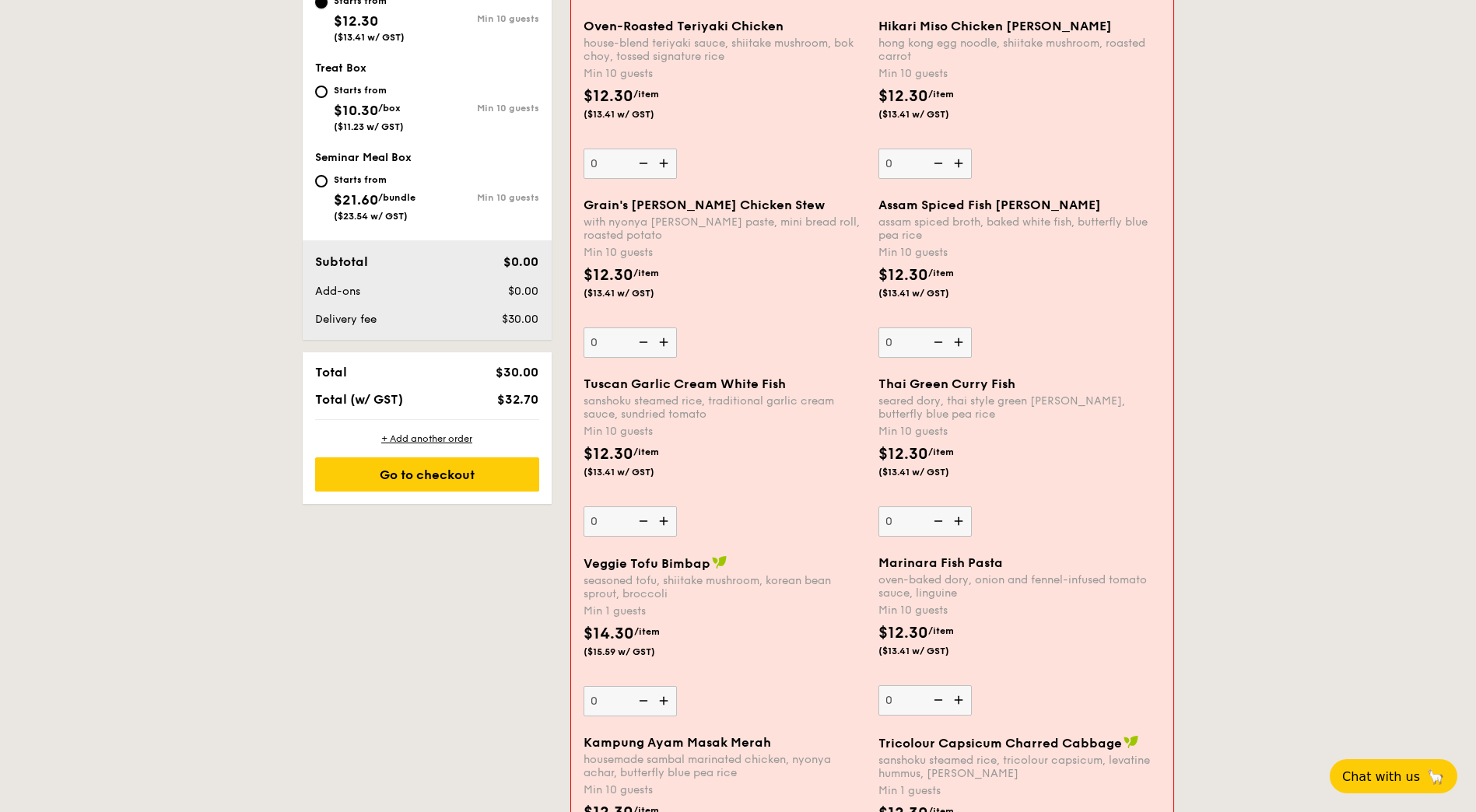
scroll to position [260, 0]
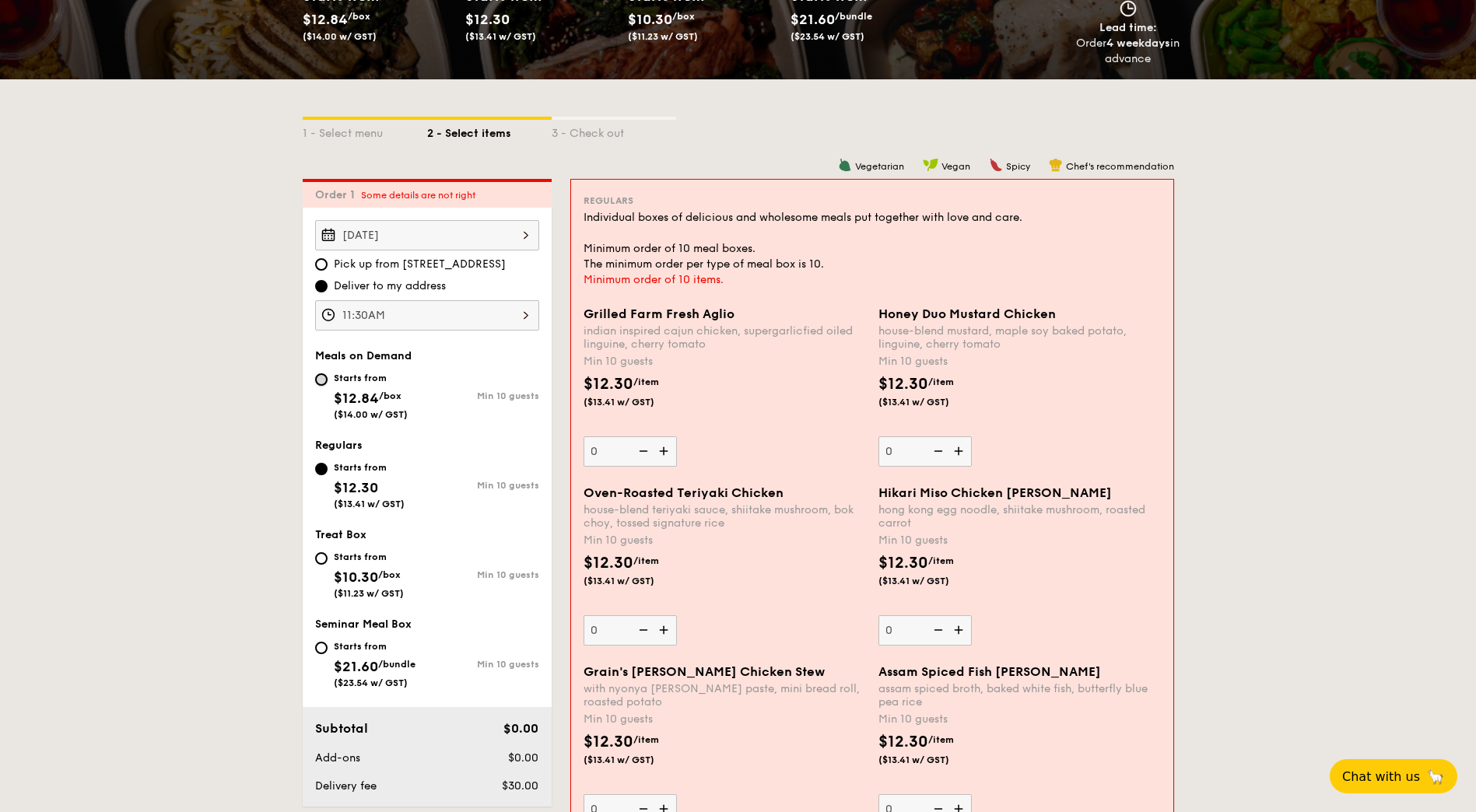
click at [325, 383] on input "Starts from $12.84 /box ($14.00 w/ GST) Min 10 guests" at bounding box center [321, 379] width 13 height 13
radio input "true"
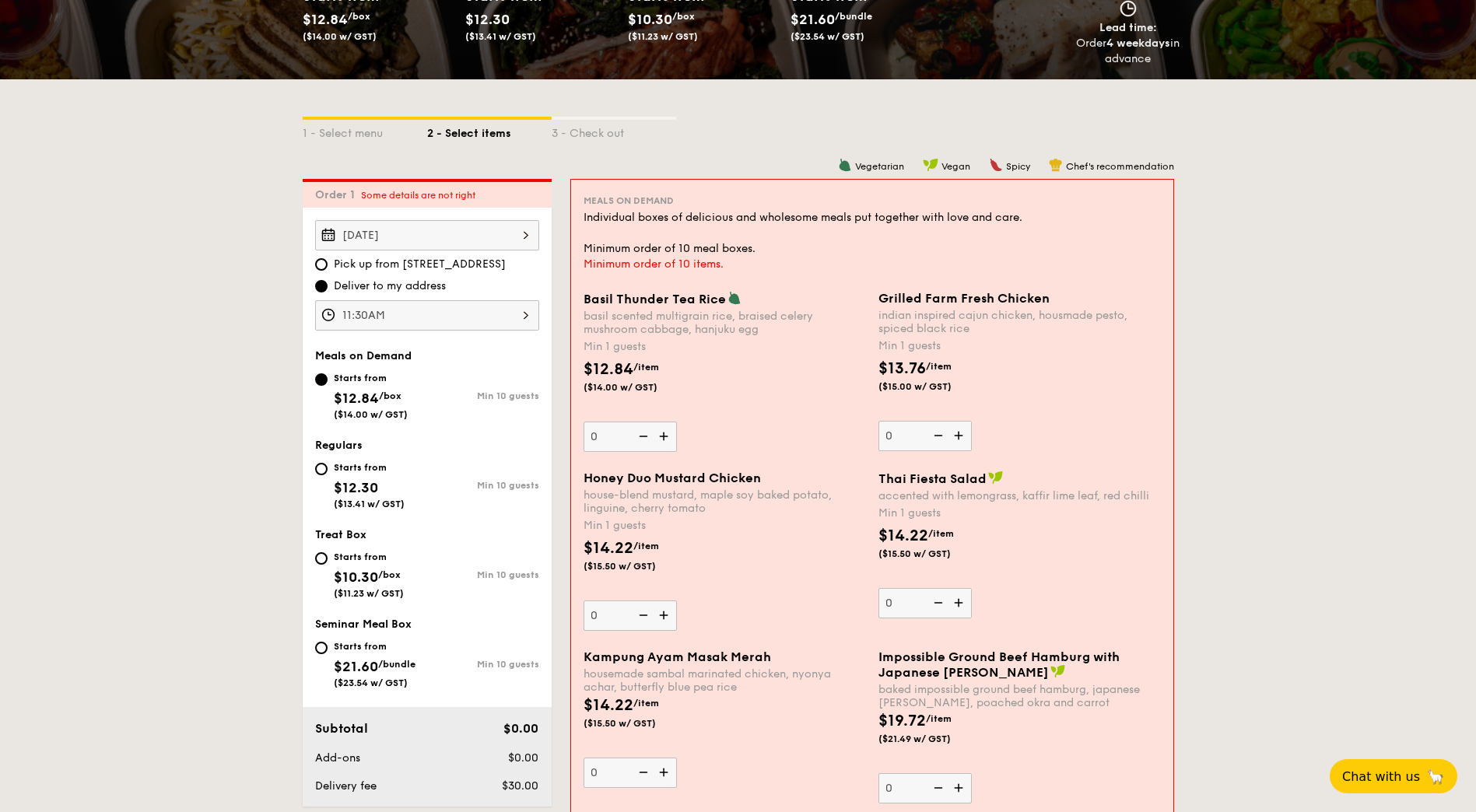
click at [327, 462] on div "Starts from $12.30 ($13.41 w/ GST)" at bounding box center [371, 483] width 112 height 51
click at [327, 463] on input "Starts from $12.30 ($13.41 w/ GST) Min 10 guests" at bounding box center [321, 468] width 13 height 13
radio input "true"
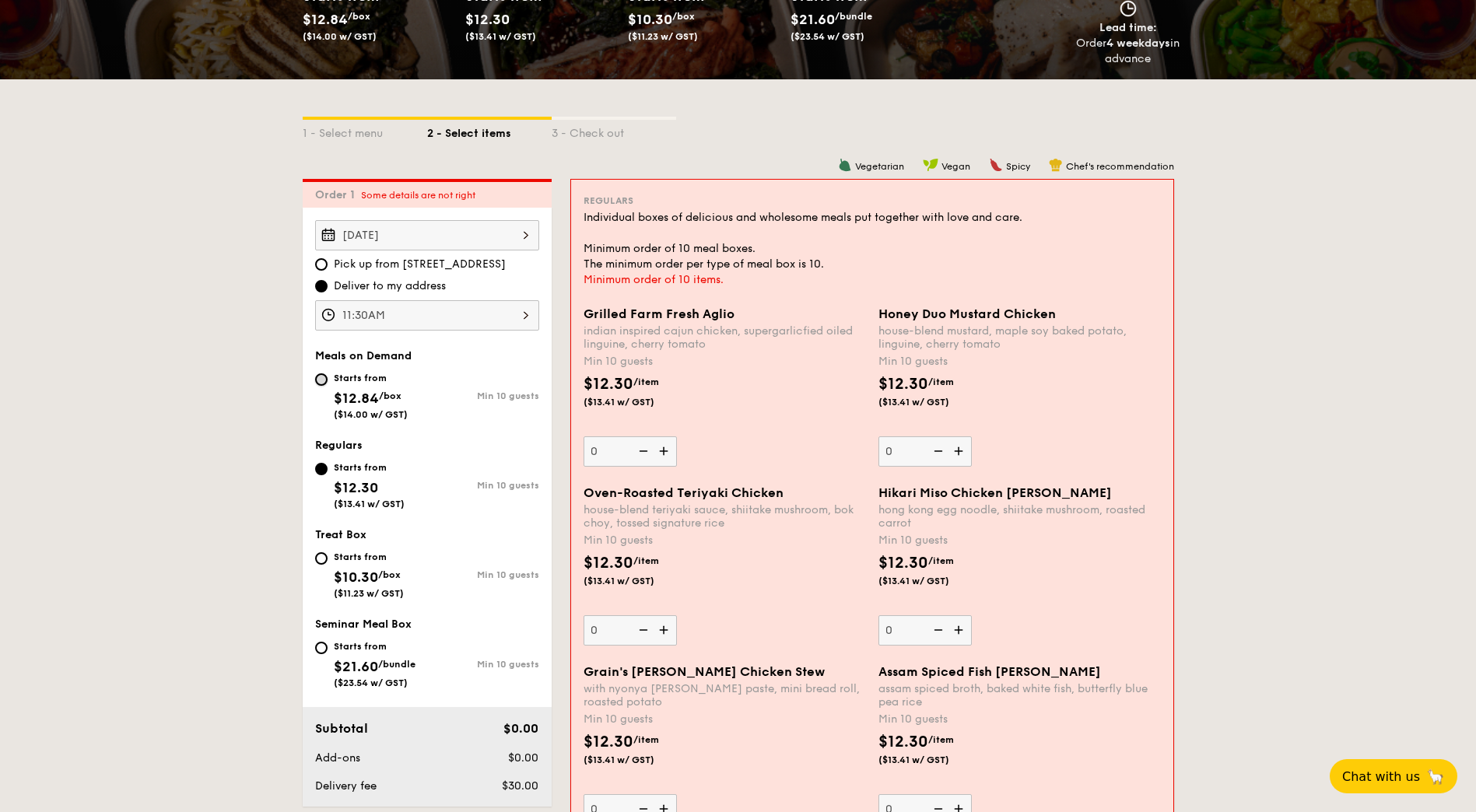
click at [325, 383] on input "Starts from $12.84 /box ($14.00 w/ GST) Min 10 guests" at bounding box center [321, 379] width 13 height 13
radio input "true"
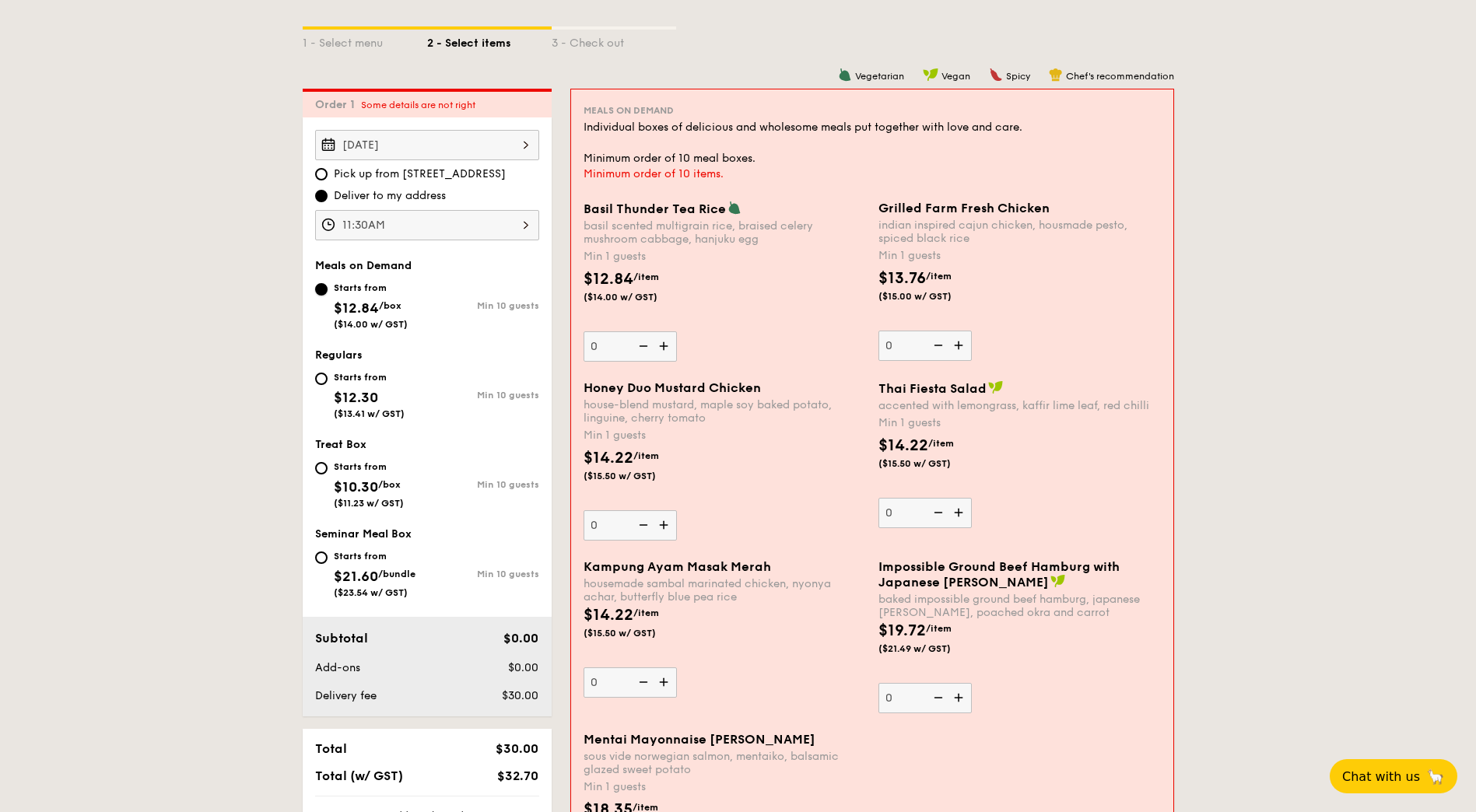
scroll to position [338, 0]
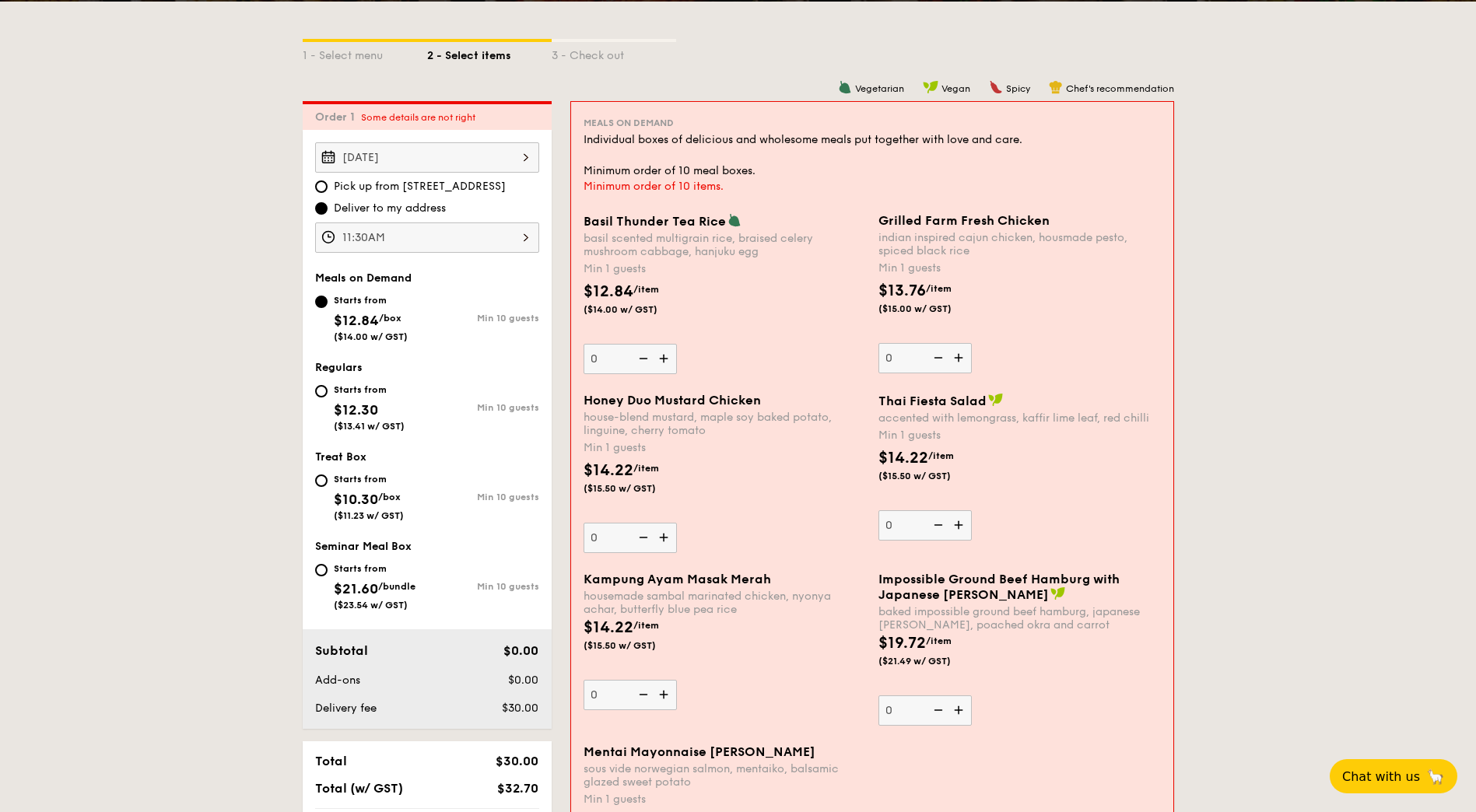
click at [662, 354] on img at bounding box center [666, 358] width 24 height 30
click at [662, 354] on input "0" at bounding box center [630, 358] width 94 height 31
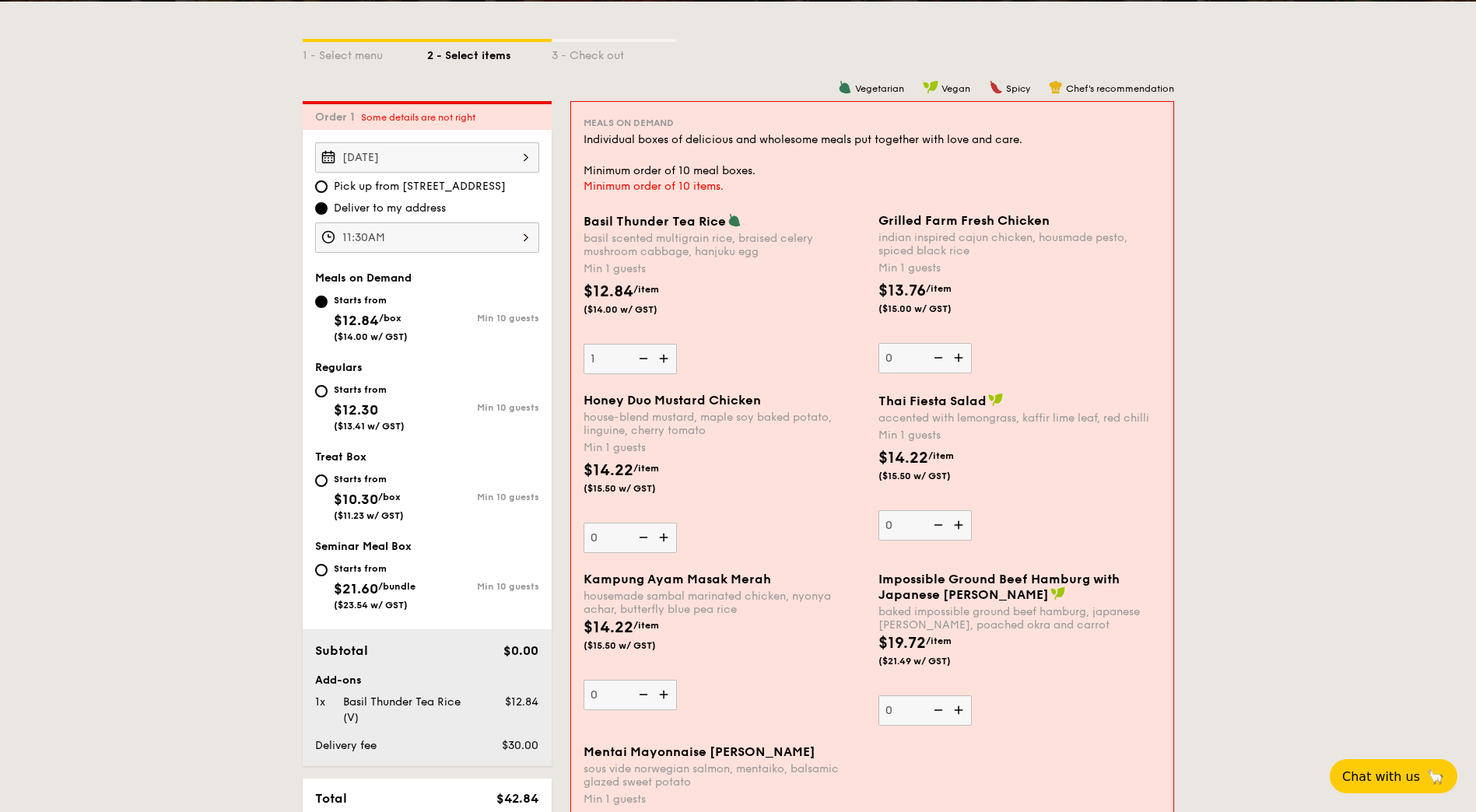
click at [663, 354] on img at bounding box center [666, 358] width 24 height 30
click at [663, 354] on input "1" at bounding box center [630, 358] width 94 height 31
type input "2"
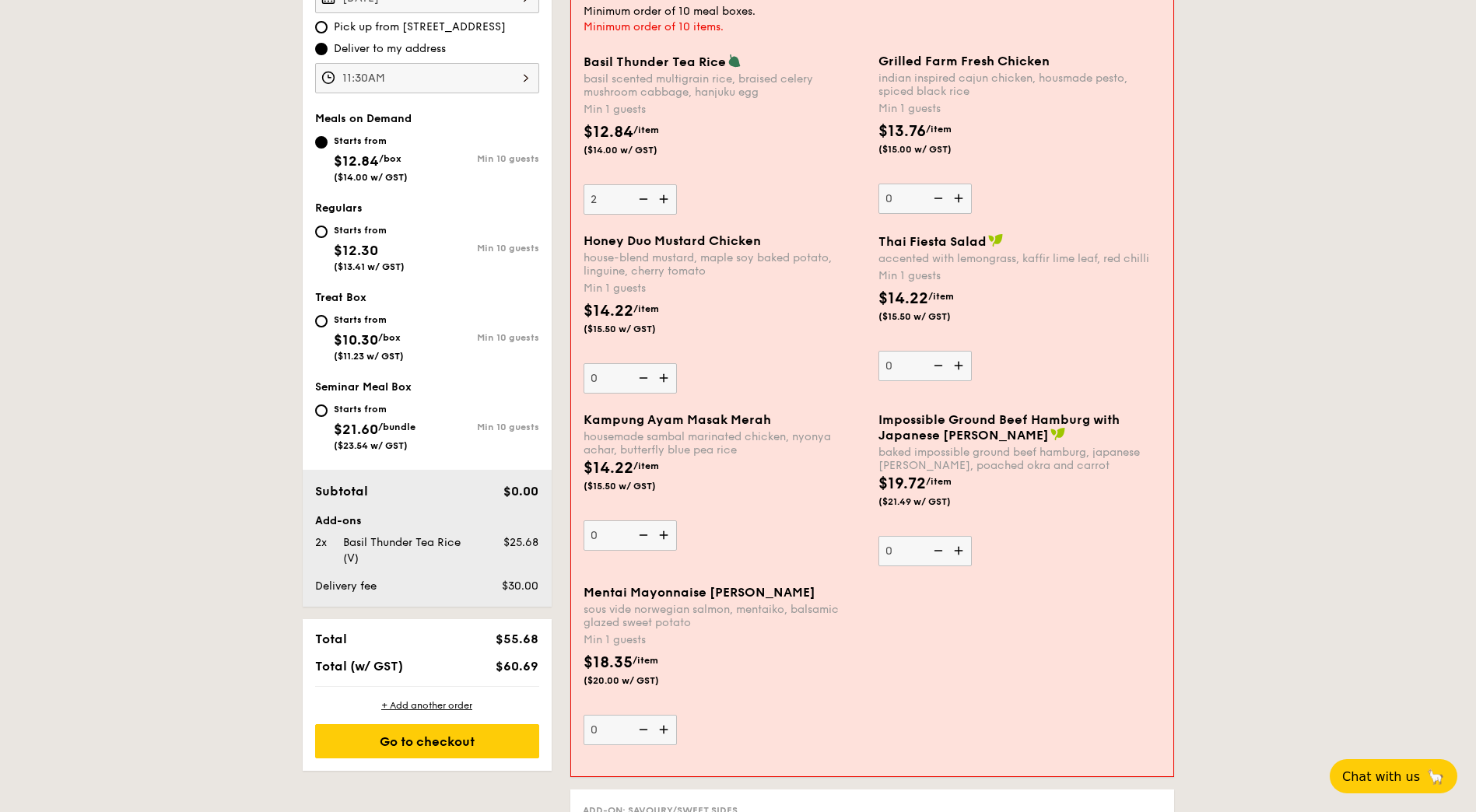
scroll to position [493, 0]
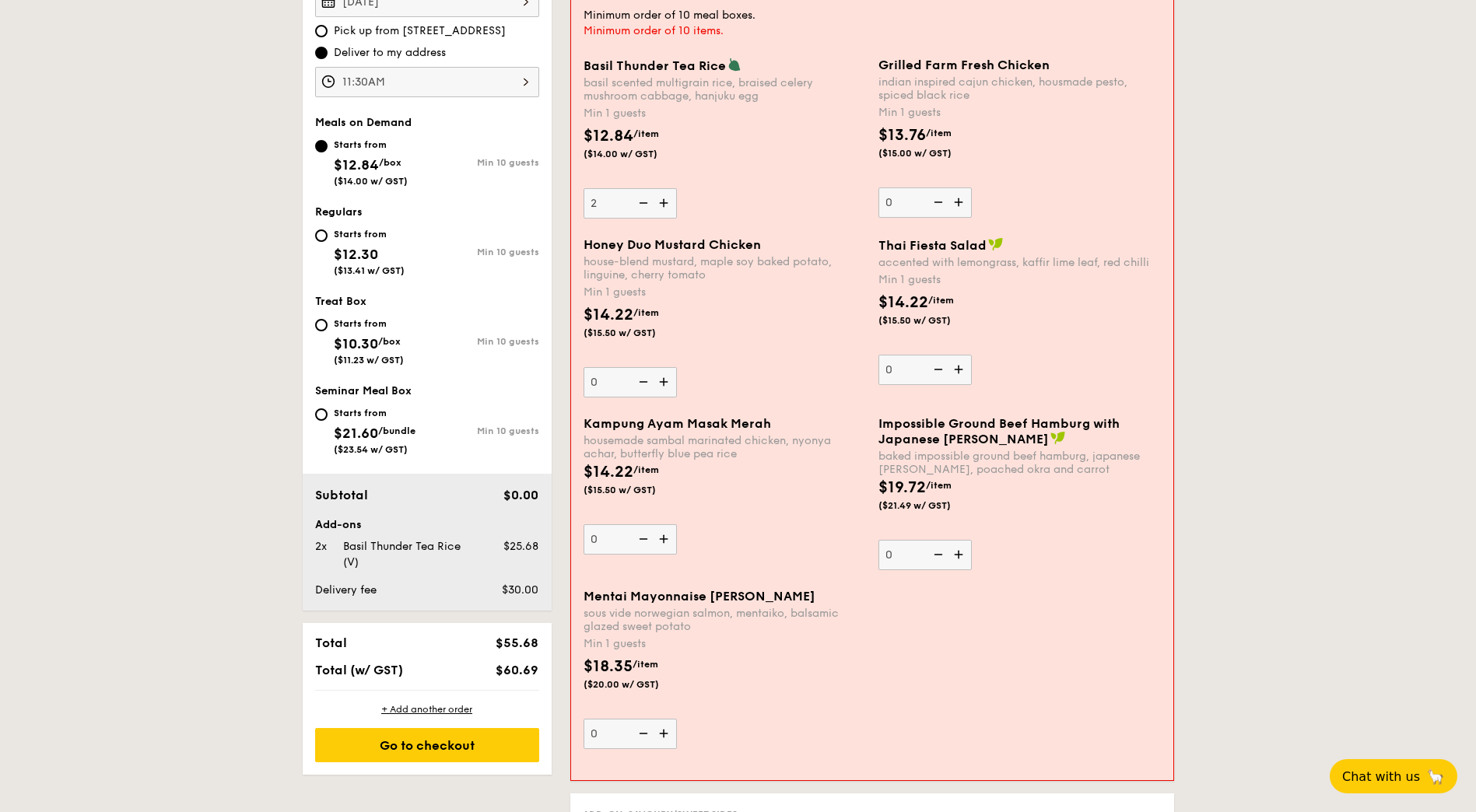
click at [667, 728] on img at bounding box center [666, 733] width 24 height 30
click at [667, 728] on input "0" at bounding box center [630, 733] width 94 height 31
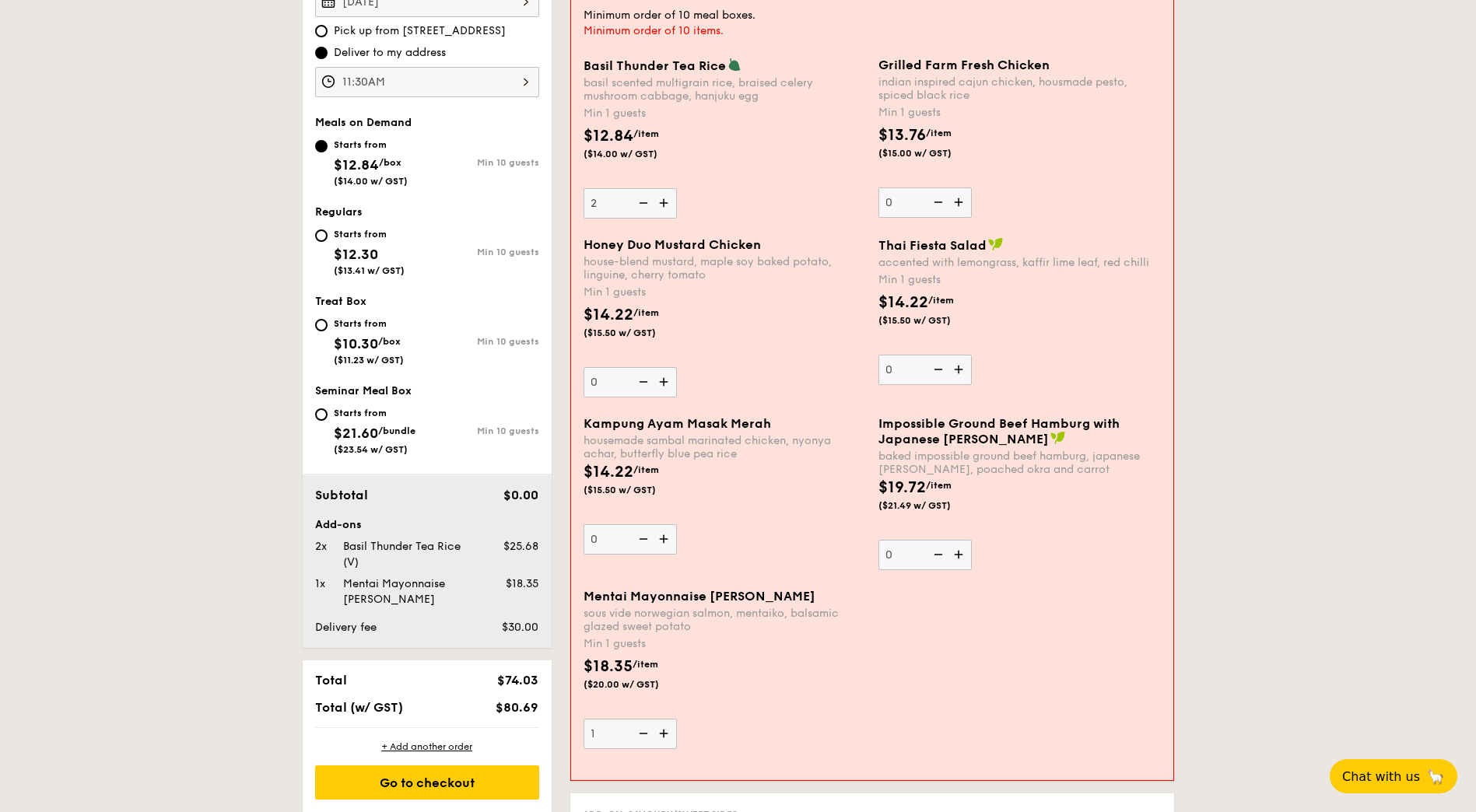
click at [667, 728] on img at bounding box center [666, 733] width 24 height 30
click at [667, 728] on input "1" at bounding box center [630, 733] width 94 height 31
type input "2"
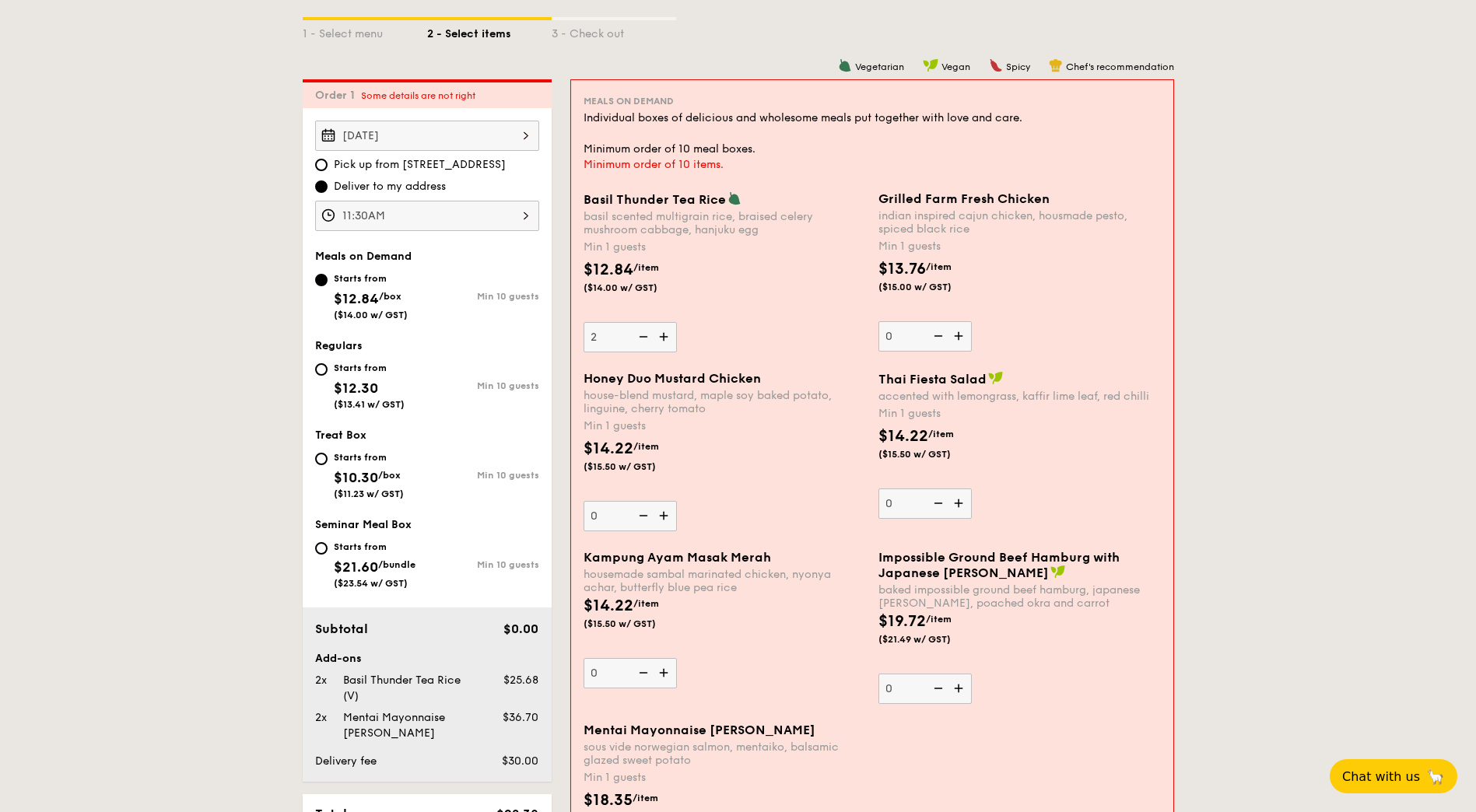
scroll to position [354, 0]
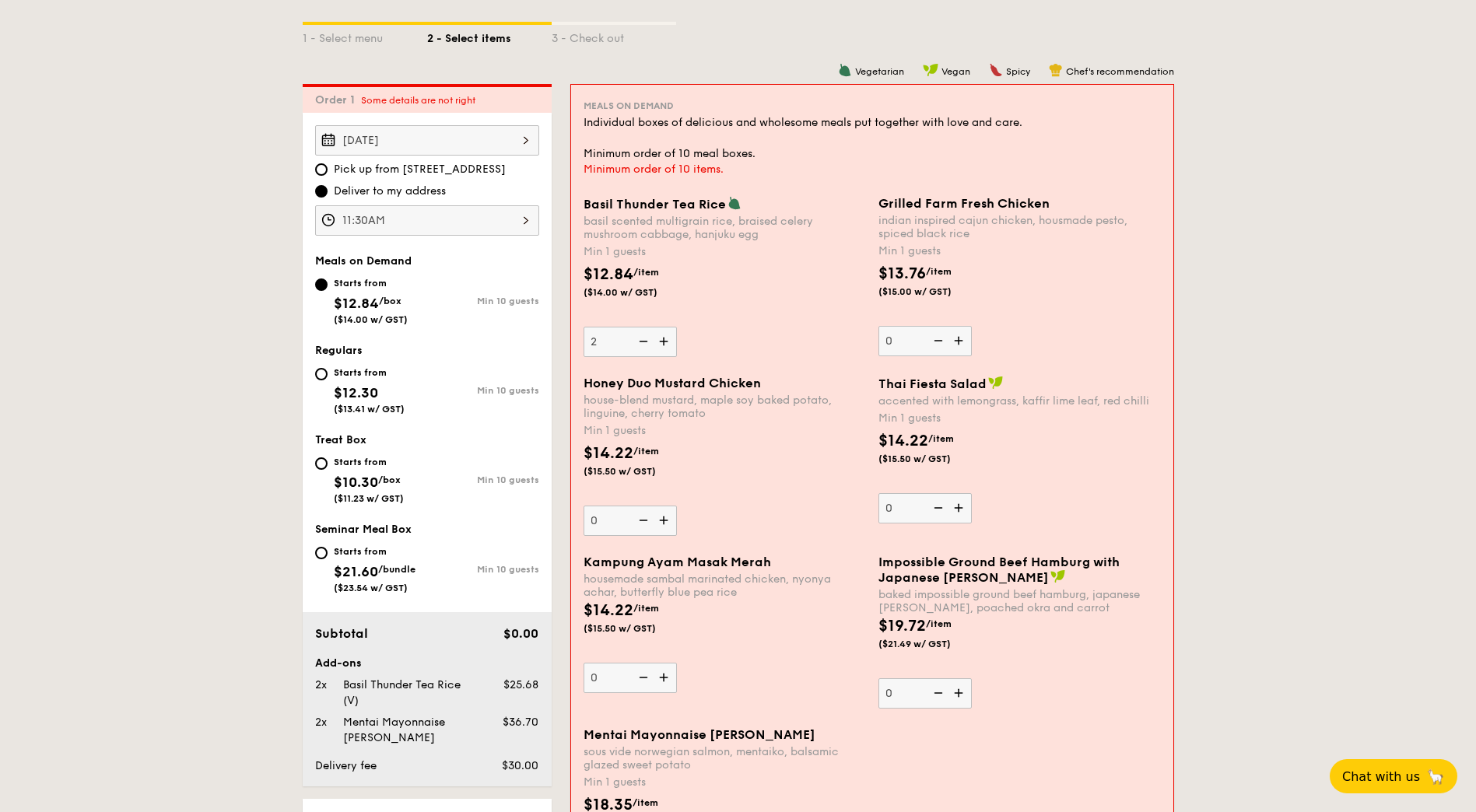
click at [965, 727] on div "Mentai Mayonnaise Aburi Salmon sous vide norwegian salmon, mentaiko, balsamic g…" at bounding box center [871, 817] width 590 height 179
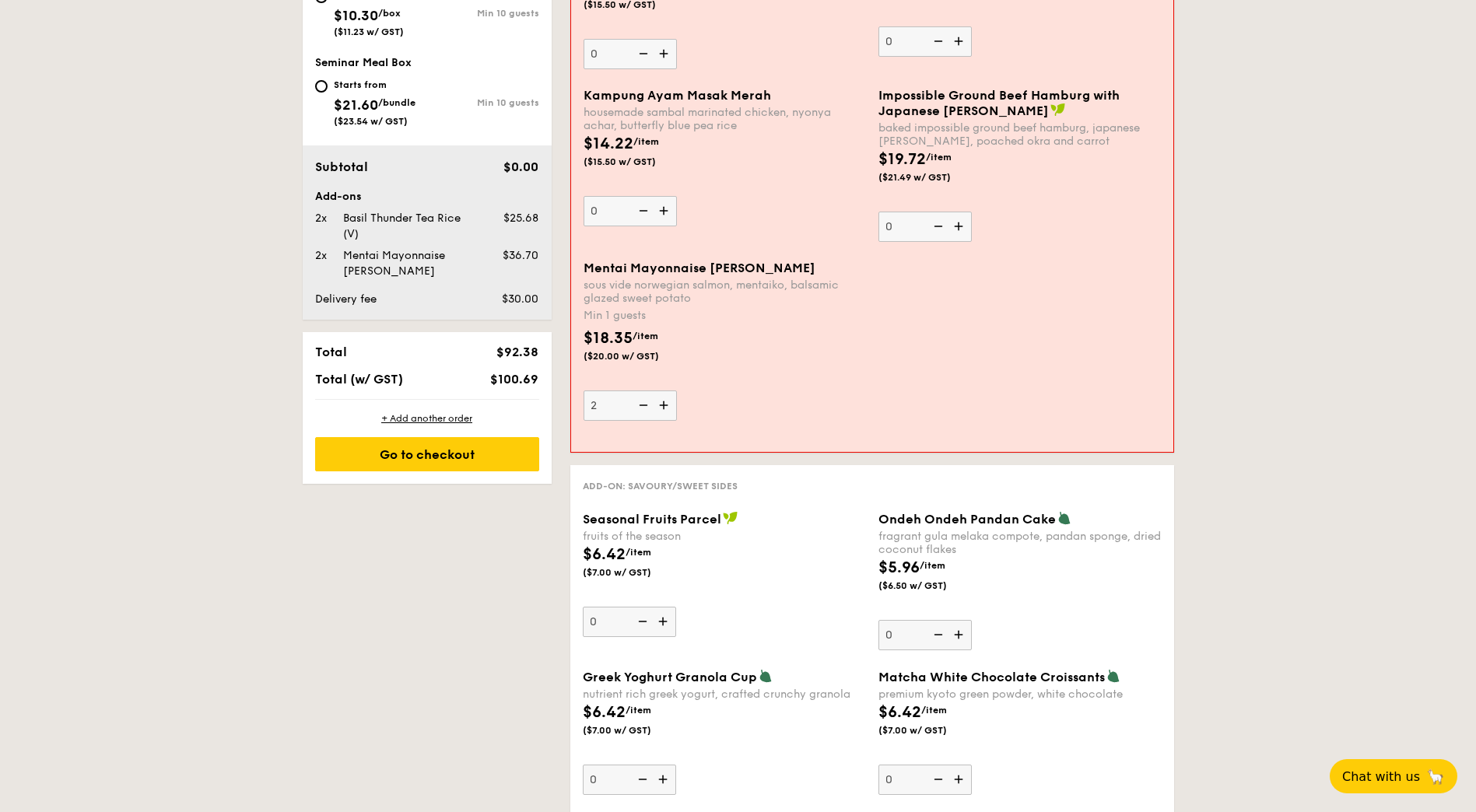
click at [965, 346] on div "Mentai Mayonnaise Aburi Salmon sous vide norwegian salmon, mentaiko, balsamic g…" at bounding box center [871, 350] width 590 height 179
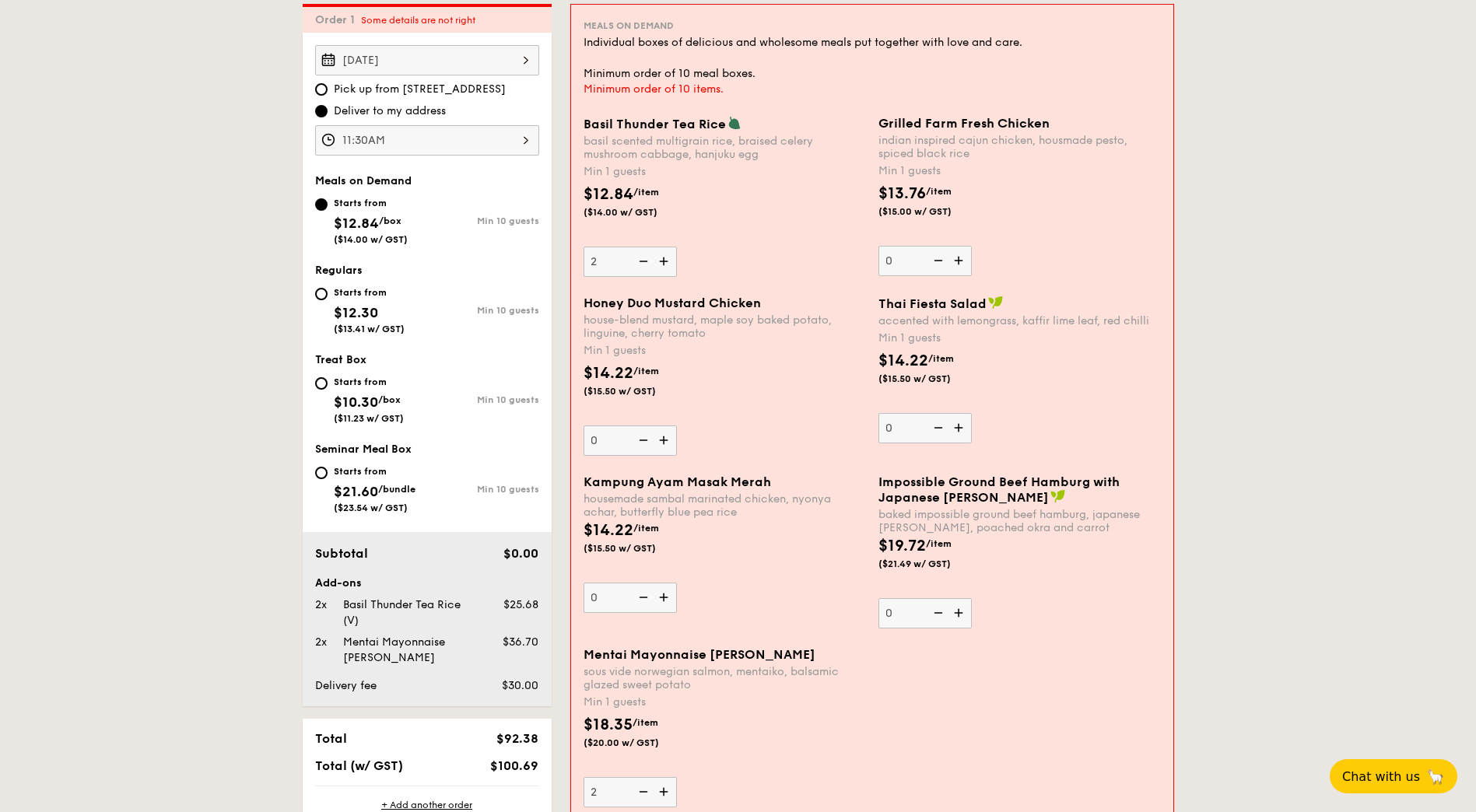
scroll to position [432, 0]
click at [1133, 365] on div "$14.22 /item ($15.50 w/ GST)" at bounding box center [1019, 378] width 294 height 54
click at [972, 415] on input "0" at bounding box center [925, 430] width 94 height 31
click at [963, 256] on img at bounding box center [960, 263] width 24 height 30
click at [963, 256] on input "0" at bounding box center [925, 263] width 94 height 31
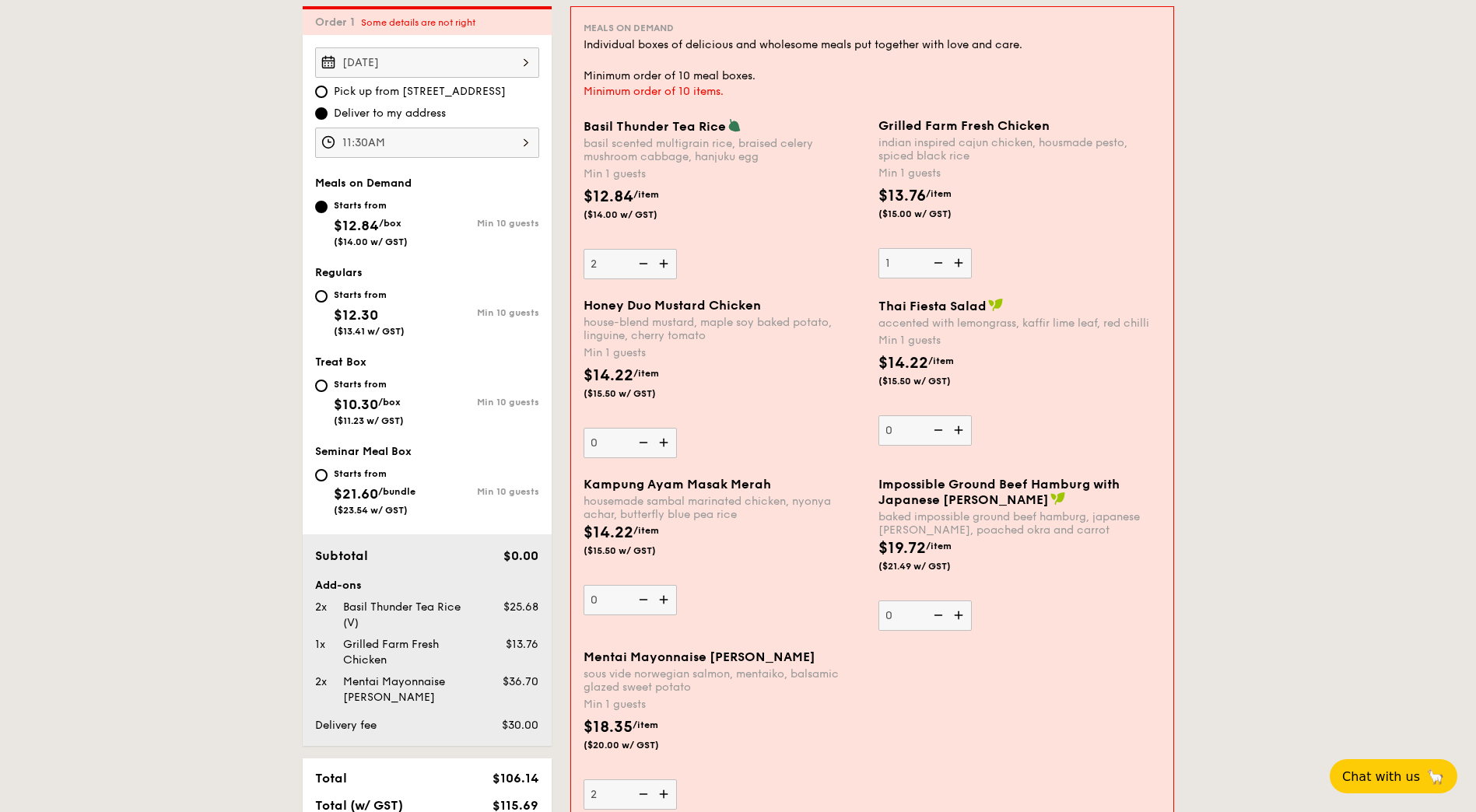
click at [963, 256] on img at bounding box center [960, 263] width 24 height 30
click at [963, 256] on input "1" at bounding box center [925, 263] width 94 height 31
click at [963, 256] on img at bounding box center [960, 263] width 24 height 30
click at [963, 256] on input "2" at bounding box center [925, 263] width 94 height 31
click at [940, 268] on img at bounding box center [937, 263] width 24 height 30
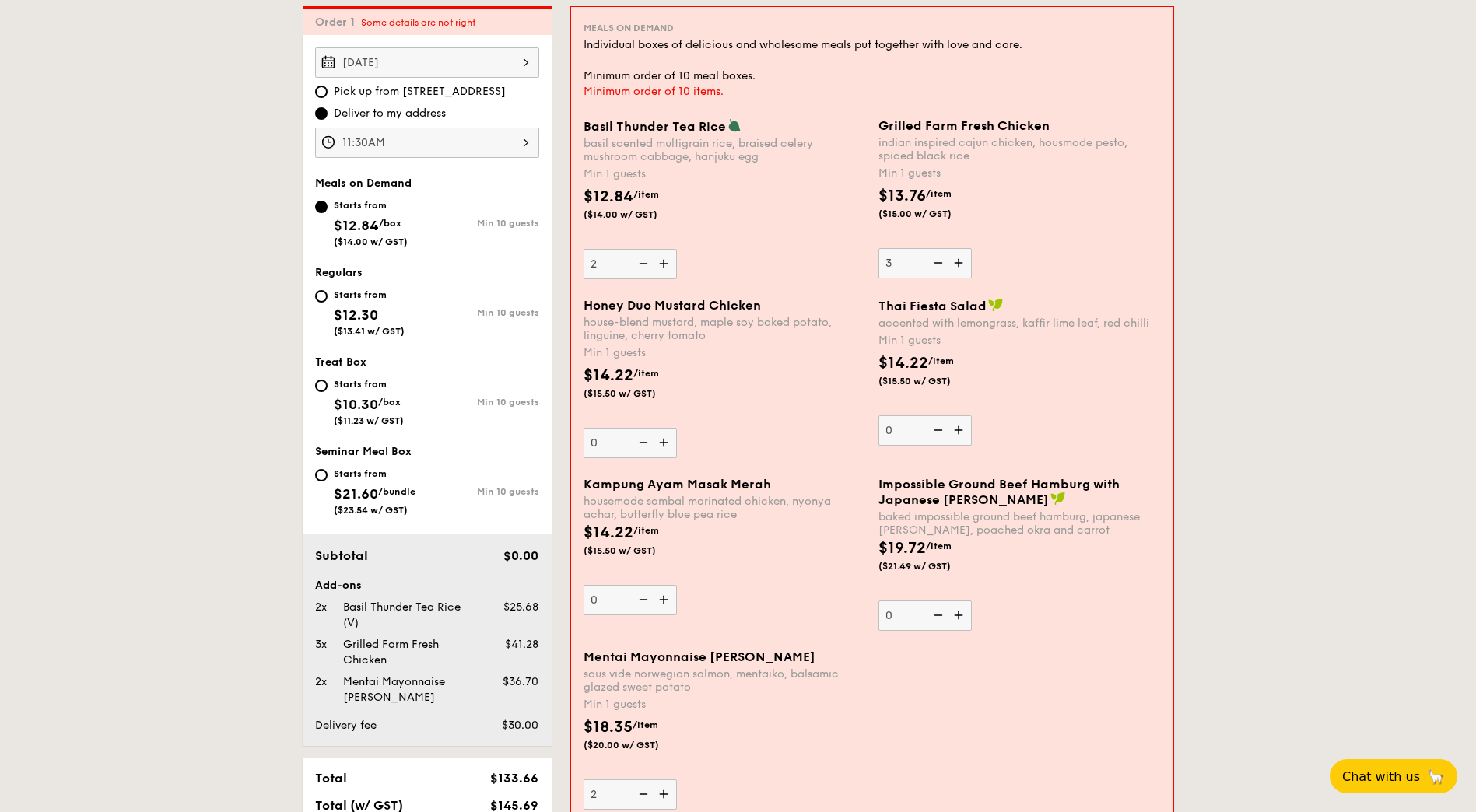
click at [940, 268] on input "3" at bounding box center [925, 263] width 94 height 31
type input "2"
click at [664, 446] on img at bounding box center [666, 443] width 24 height 30
click at [664, 446] on input "0" at bounding box center [630, 443] width 94 height 31
click at [664, 446] on img at bounding box center [666, 443] width 24 height 30
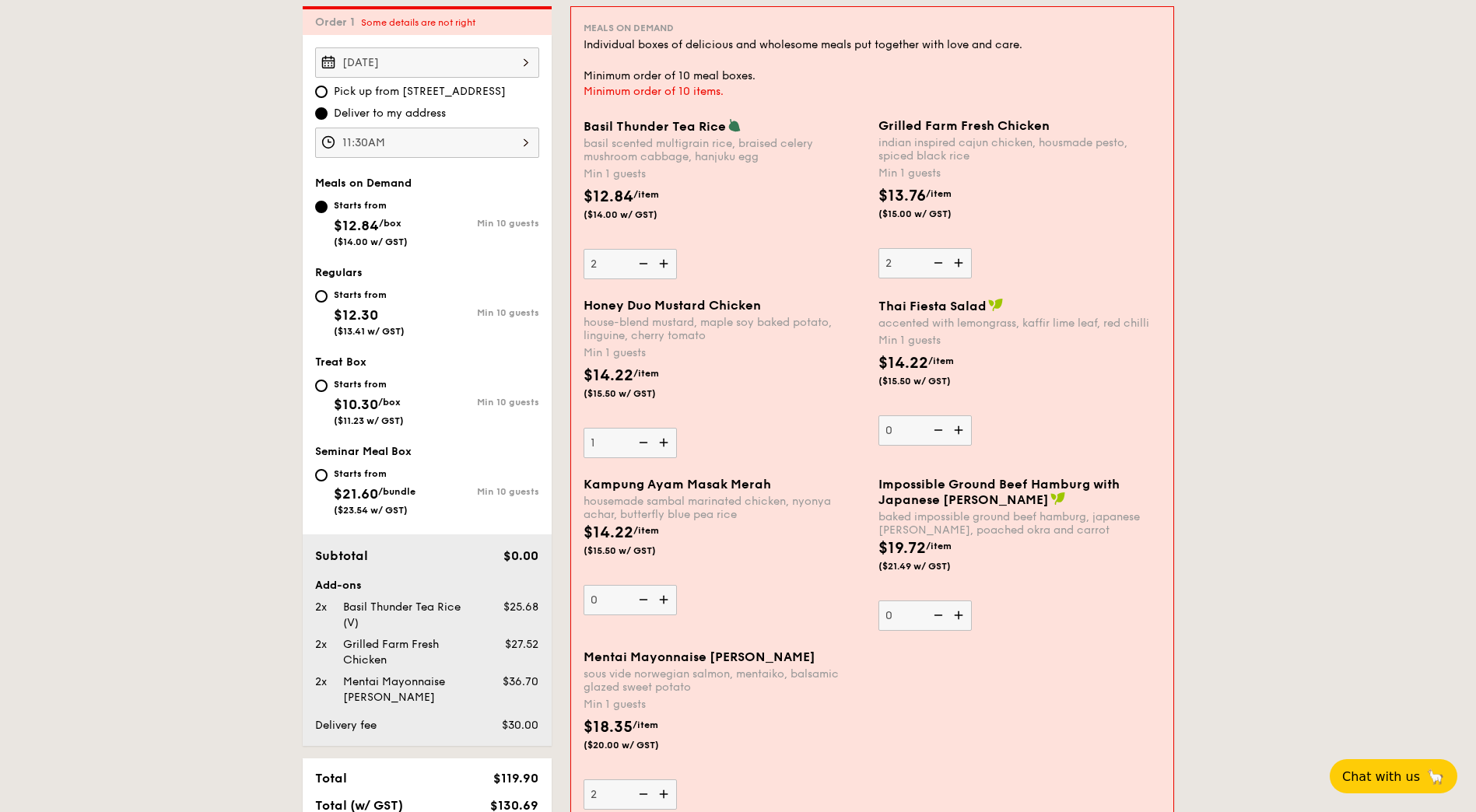
click at [664, 446] on input "1" at bounding box center [630, 443] width 94 height 31
type input "2"
click at [668, 603] on img at bounding box center [666, 599] width 24 height 30
click at [668, 603] on input "0" at bounding box center [630, 599] width 94 height 31
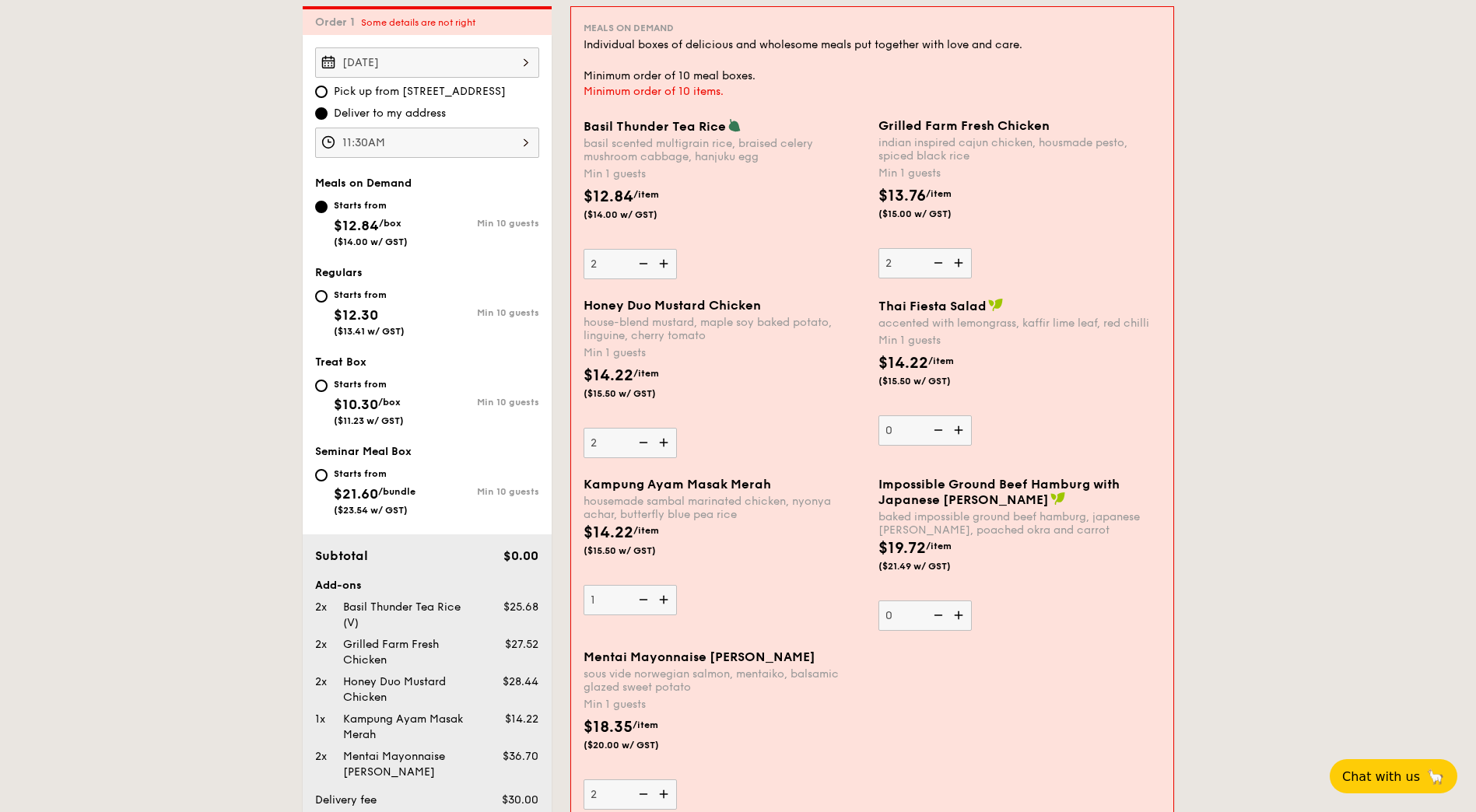
click at [670, 603] on img at bounding box center [666, 599] width 24 height 30
click at [670, 603] on input "1" at bounding box center [630, 599] width 94 height 31
type input "2"
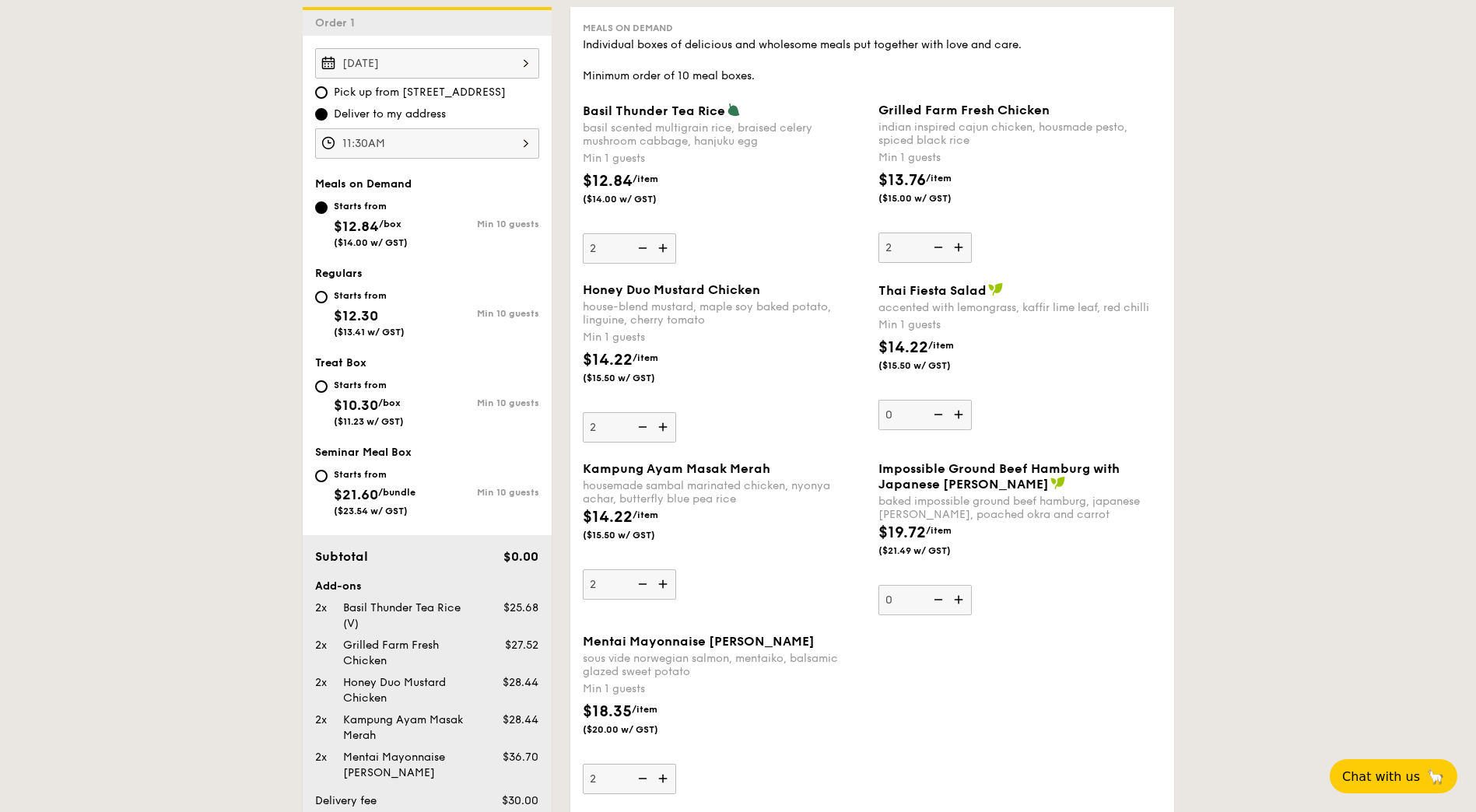
scroll to position [588, 0]
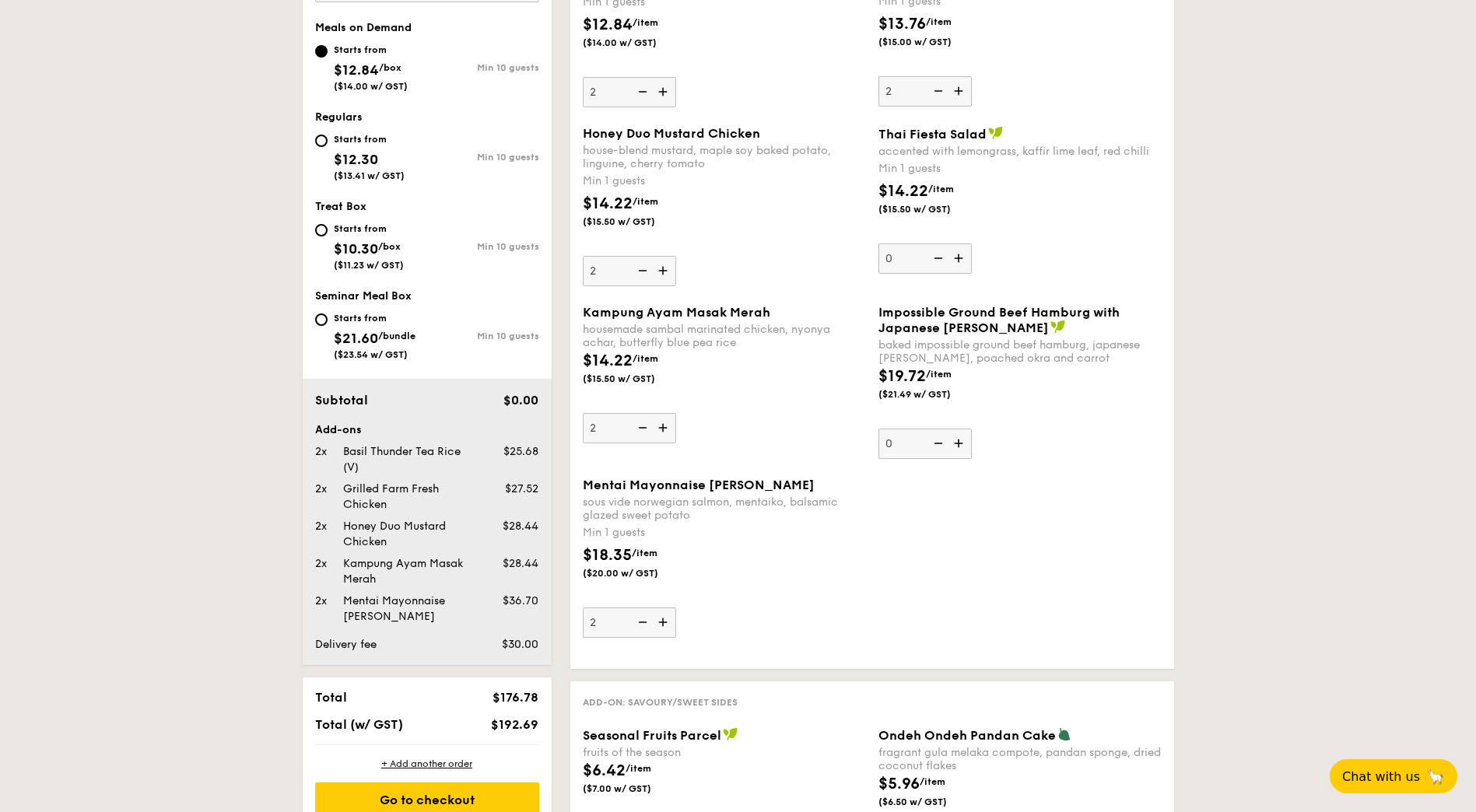
click at [1032, 615] on div "Mentai Mayonnaise Aburi Salmon sous vide norwegian salmon, mentaiko, balsamic g…" at bounding box center [872, 567] width 592 height 179
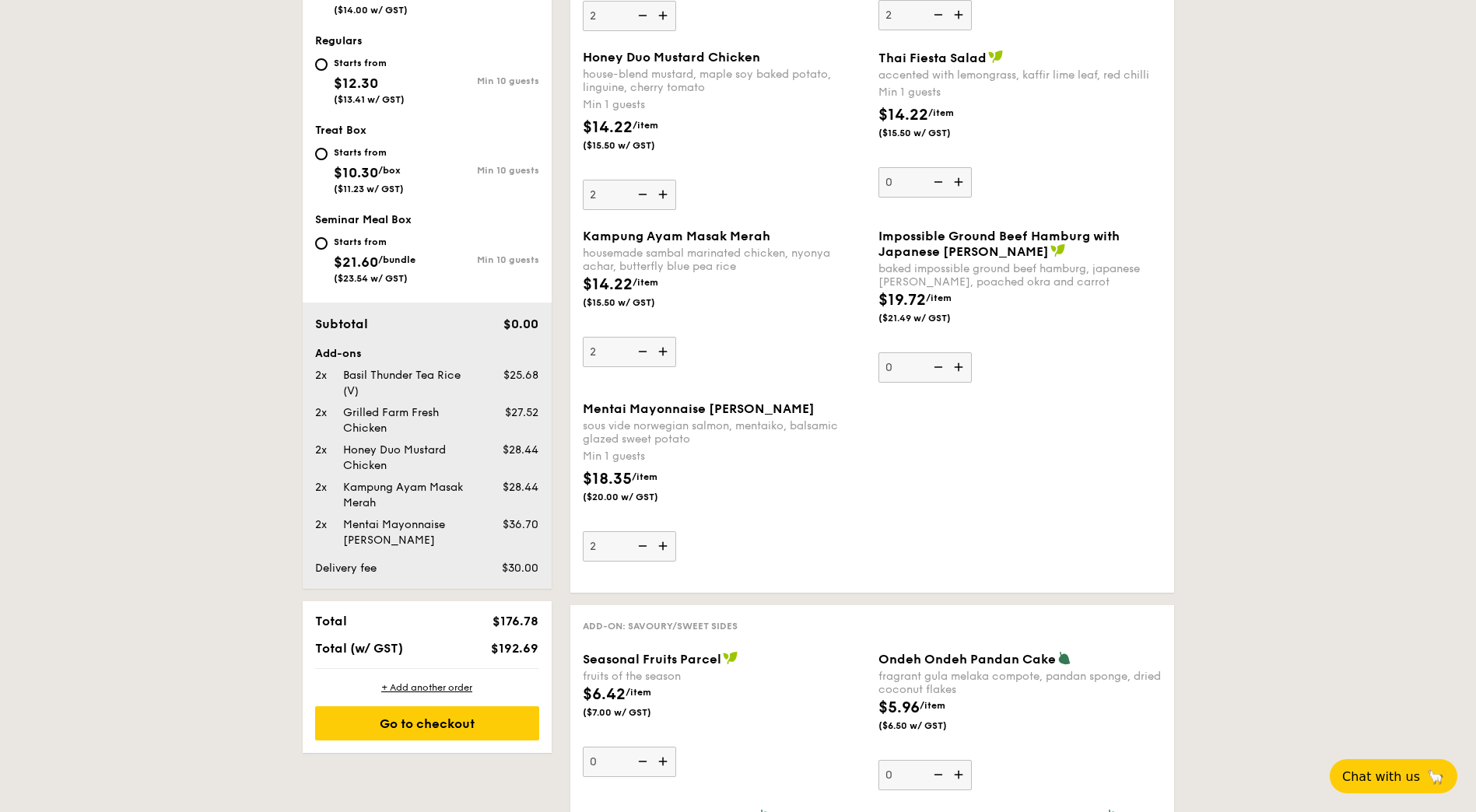
scroll to position [665, 0]
